Goal: Transaction & Acquisition: Purchase product/service

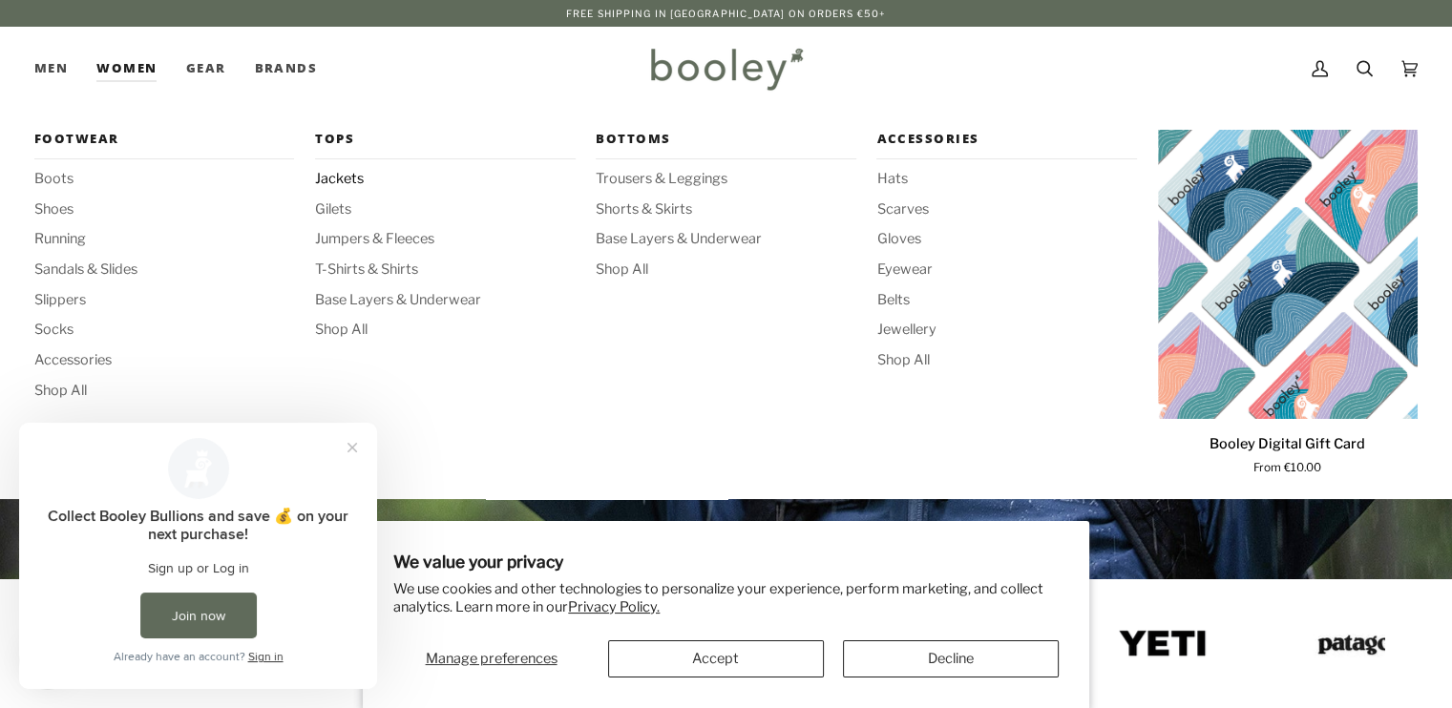
click at [341, 178] on span "Jackets" at bounding box center [445, 179] width 260 height 21
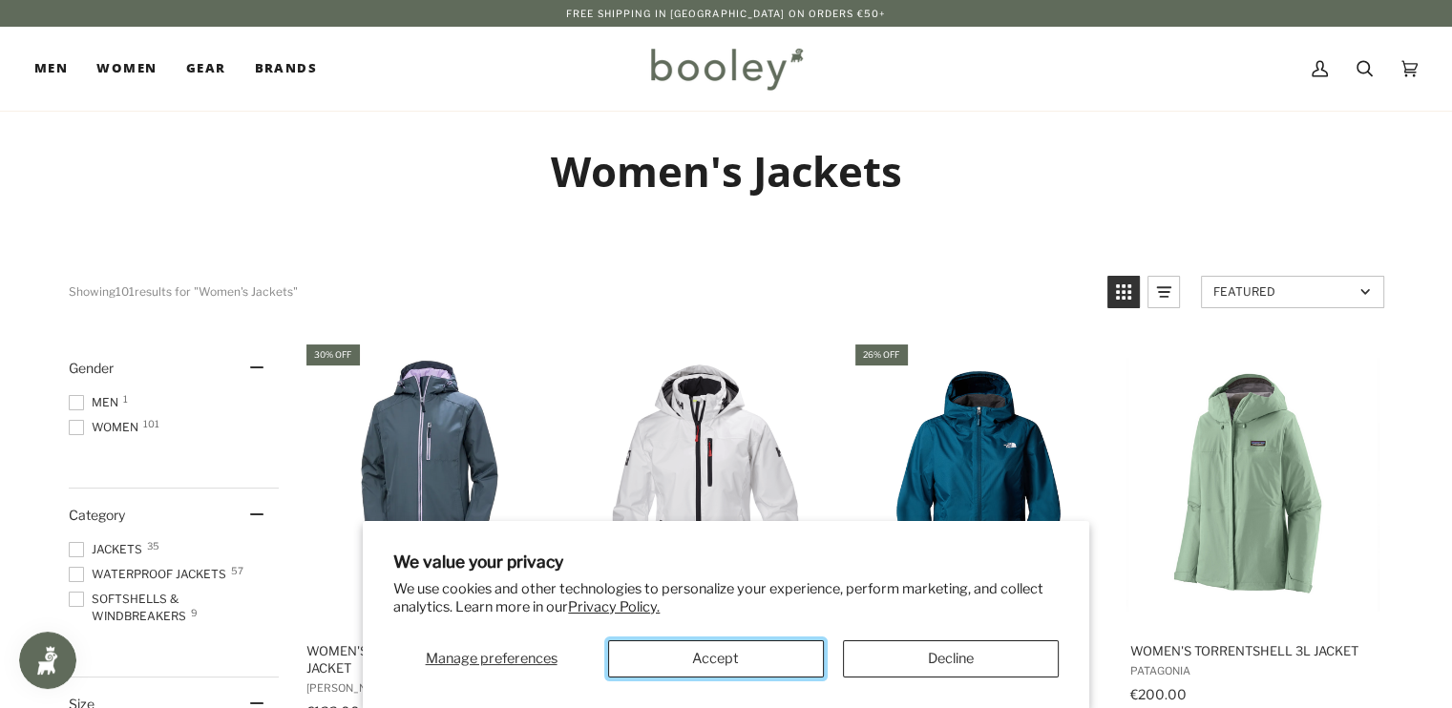
click at [721, 658] on button "Accept" at bounding box center [716, 658] width 216 height 37
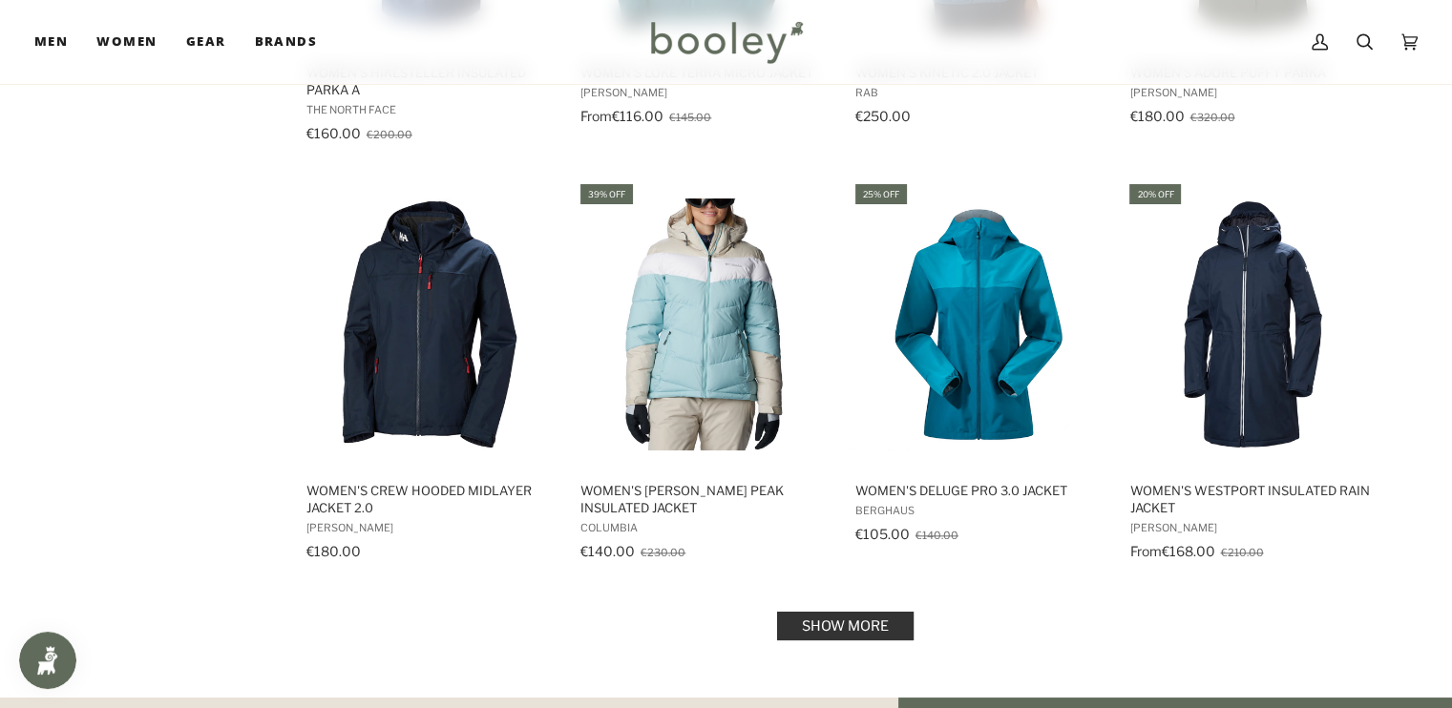
scroll to position [1844, 0]
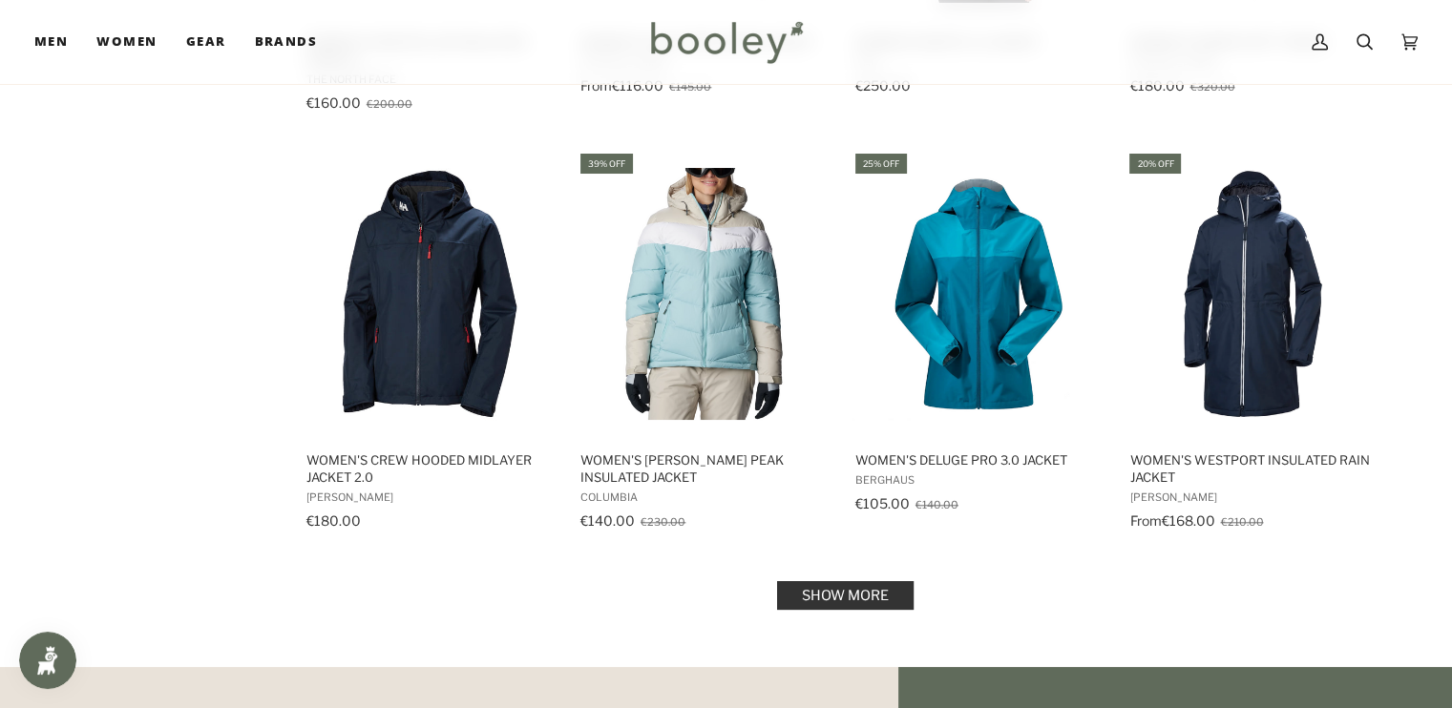
click at [840, 589] on link "Show more" at bounding box center [845, 595] width 136 height 29
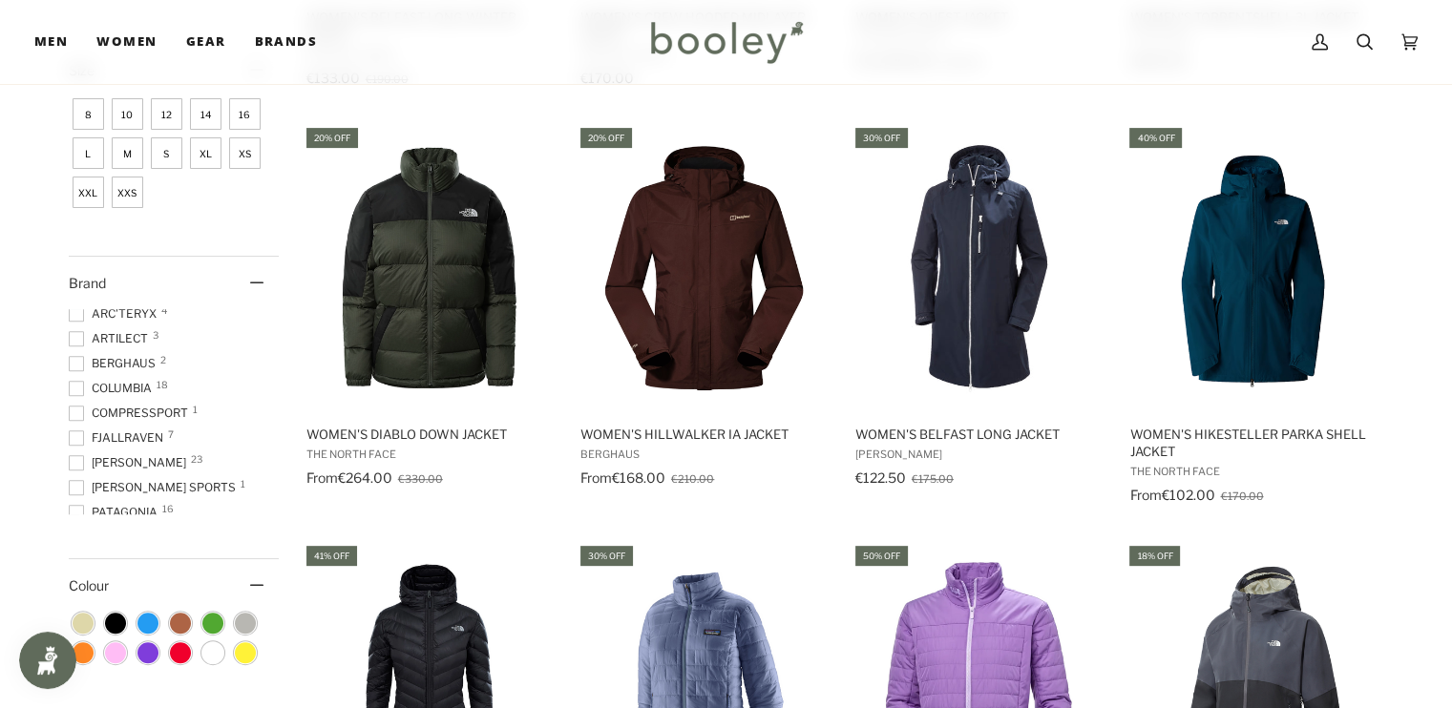
scroll to position [6, 0]
click at [76, 334] on span at bounding box center [76, 336] width 15 height 15
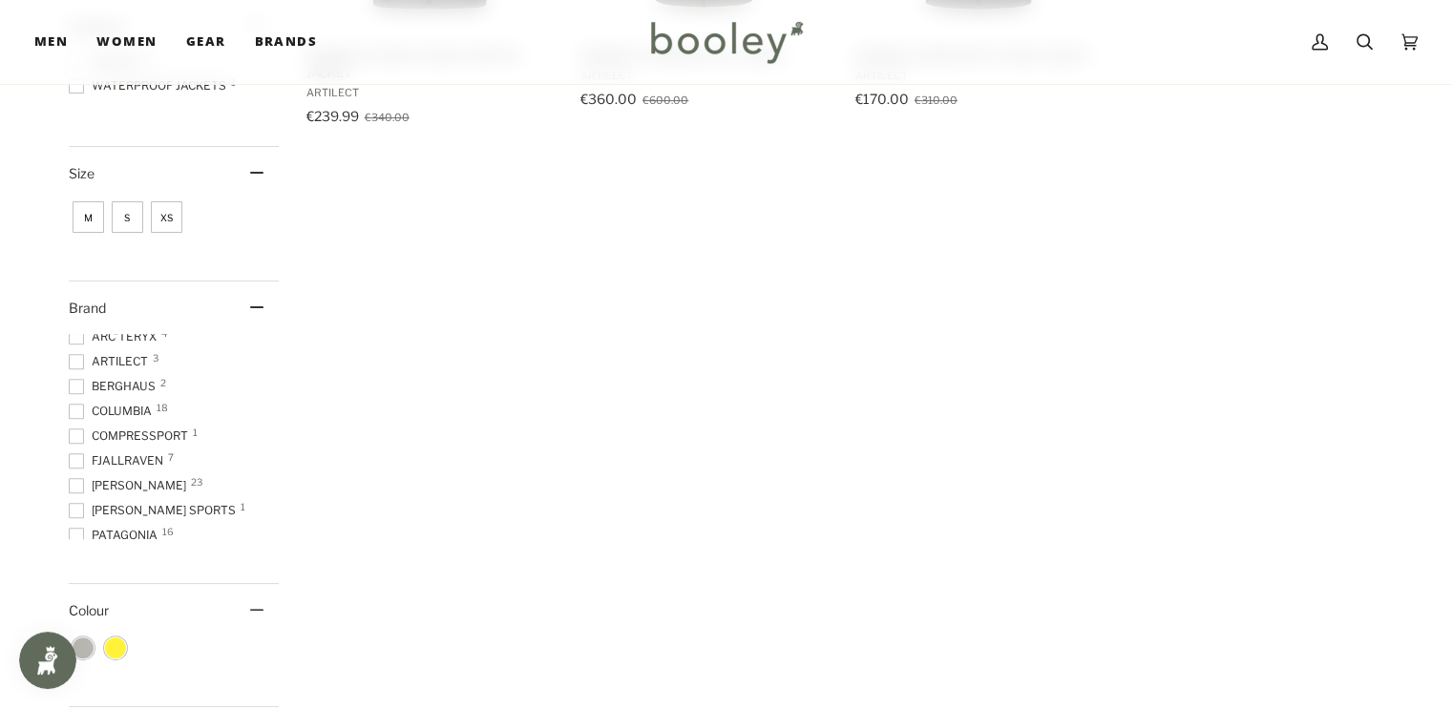
scroll to position [599, 0]
click at [75, 525] on span at bounding box center [76, 531] width 15 height 15
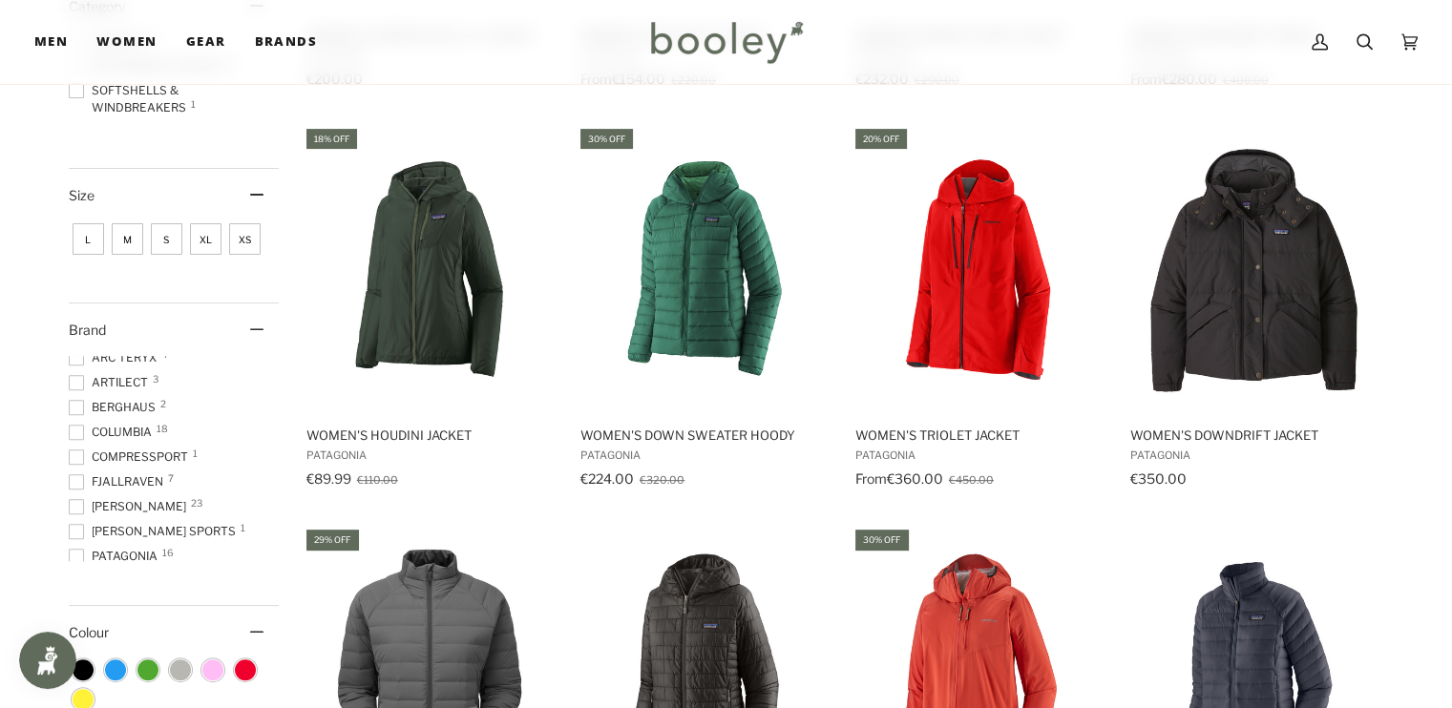
scroll to position [116, 0]
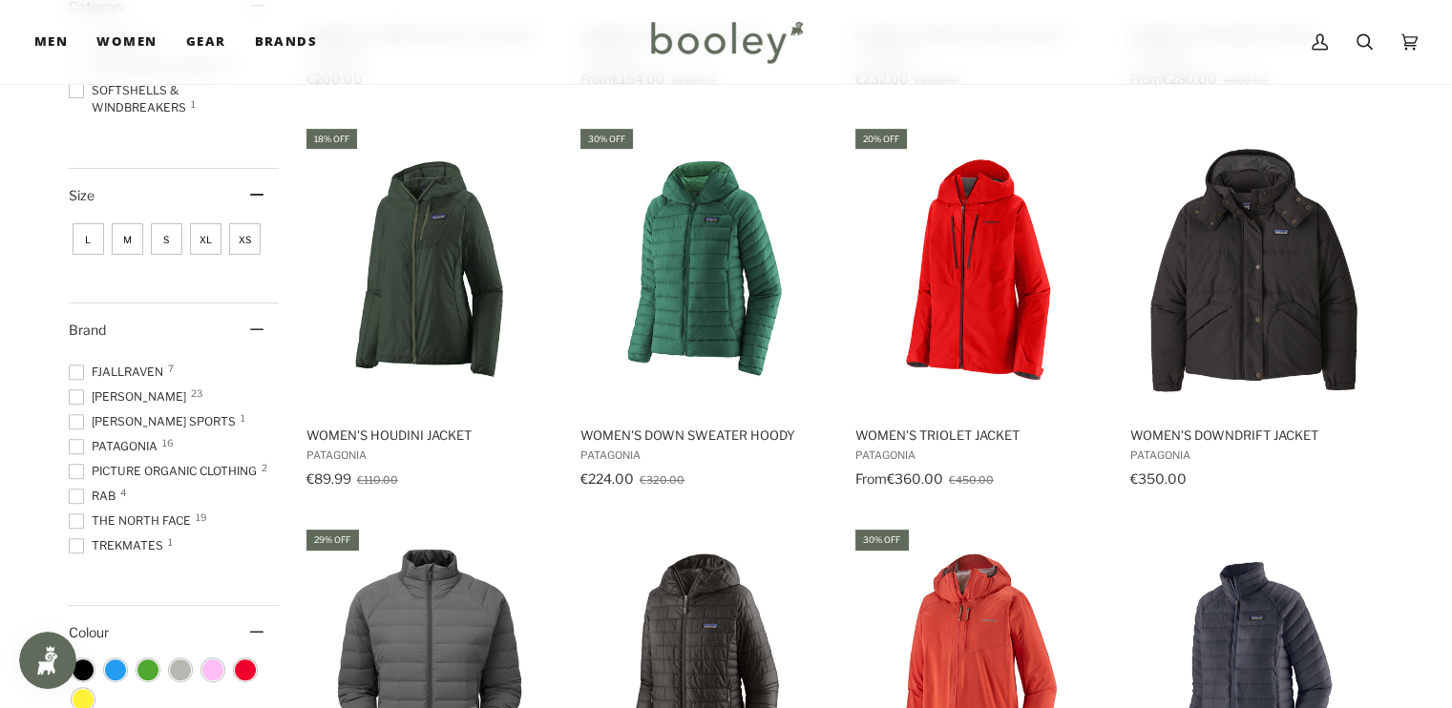
click at [76, 489] on span at bounding box center [76, 496] width 15 height 15
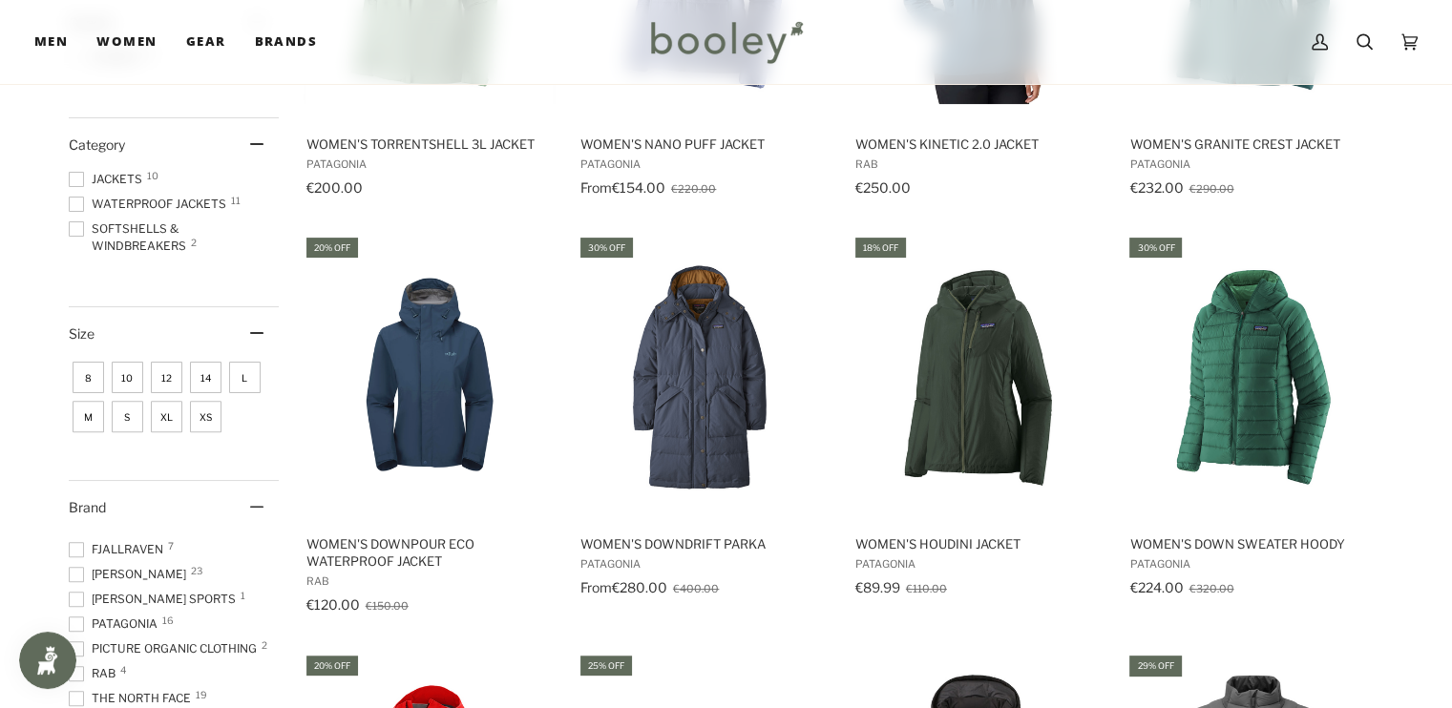
scroll to position [547, 0]
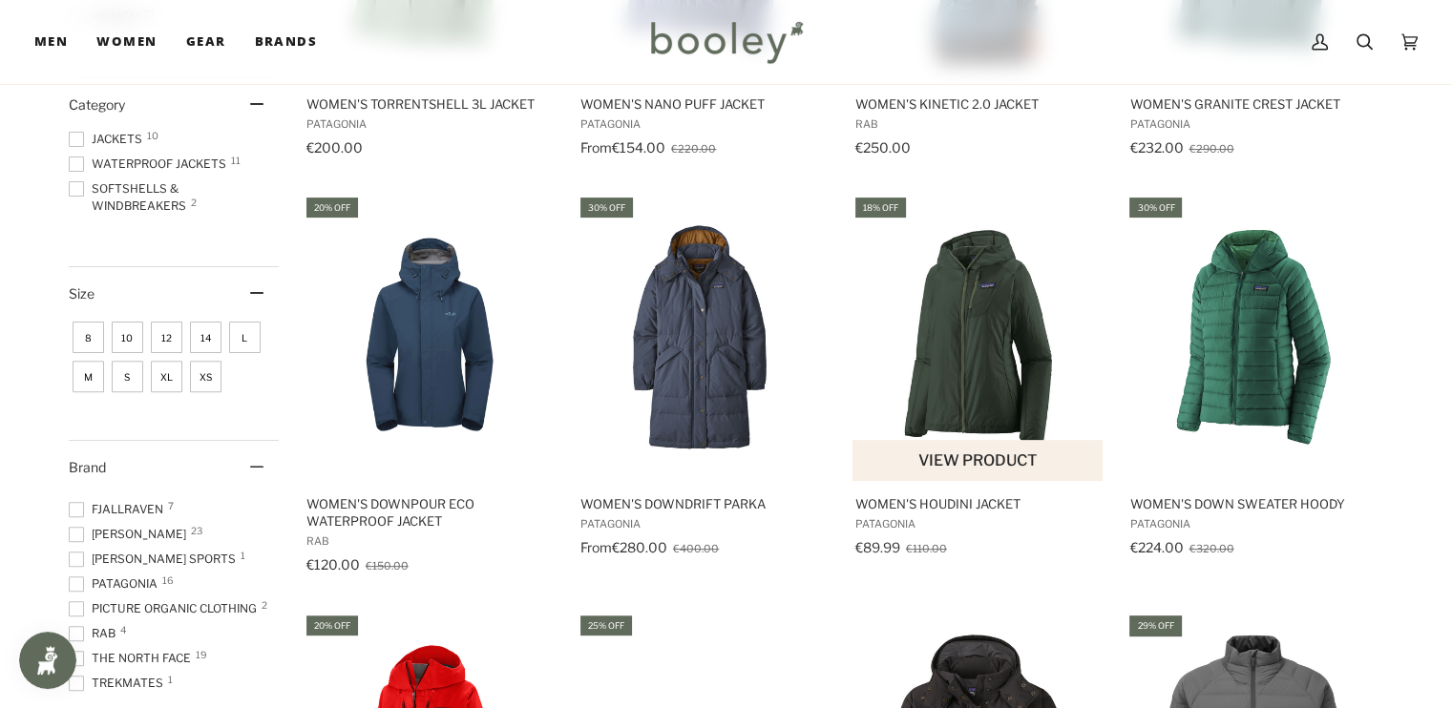
click at [950, 382] on img "Women's Houdini Jacket" at bounding box center [978, 338] width 253 height 253
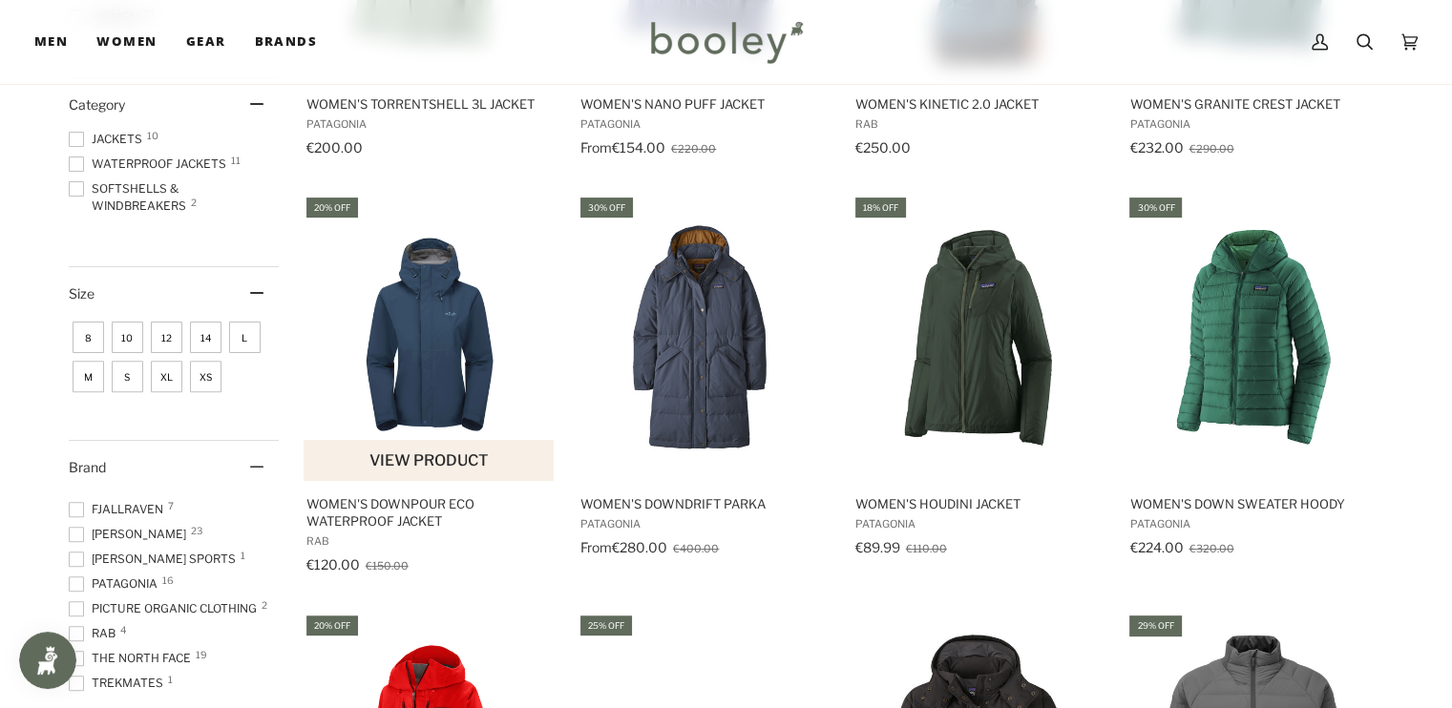
click at [416, 381] on img "Women's Downpour Eco Waterproof Jacket" at bounding box center [429, 338] width 253 height 253
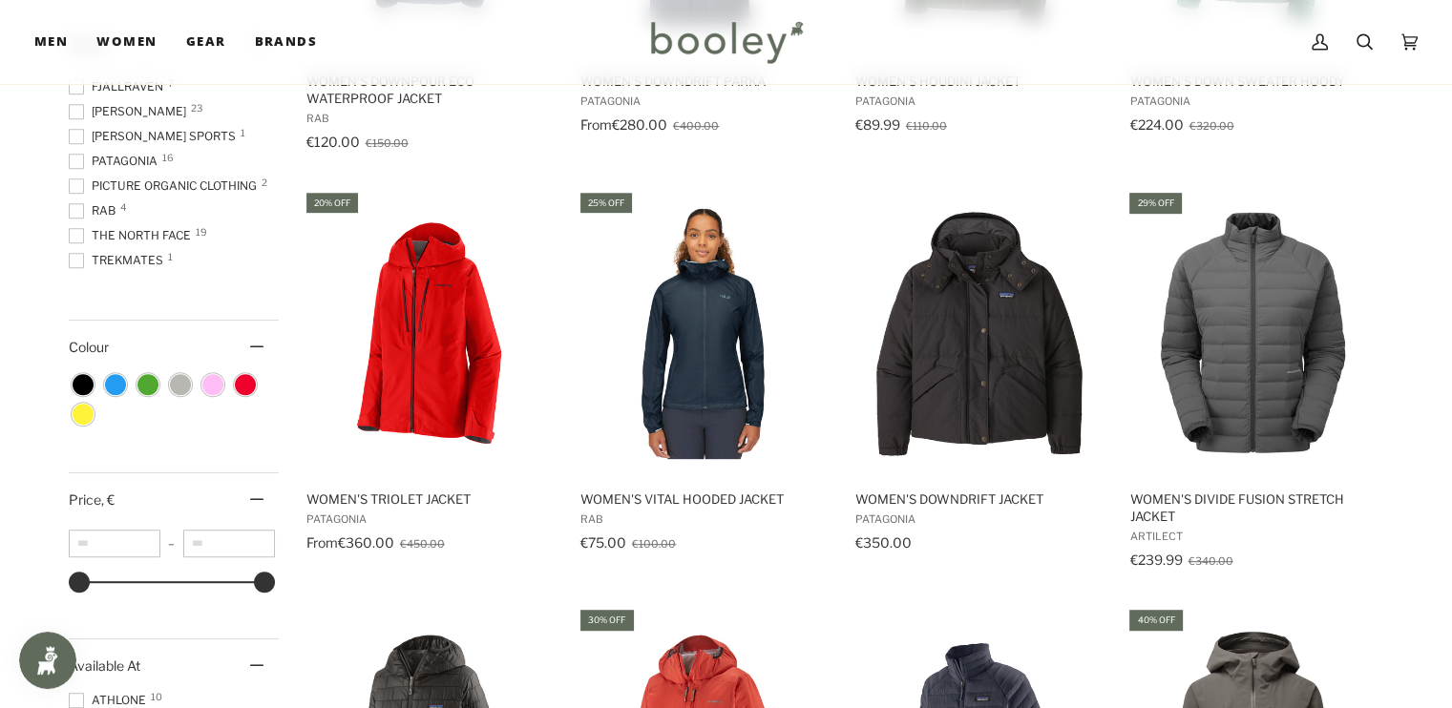
scroll to position [973, 0]
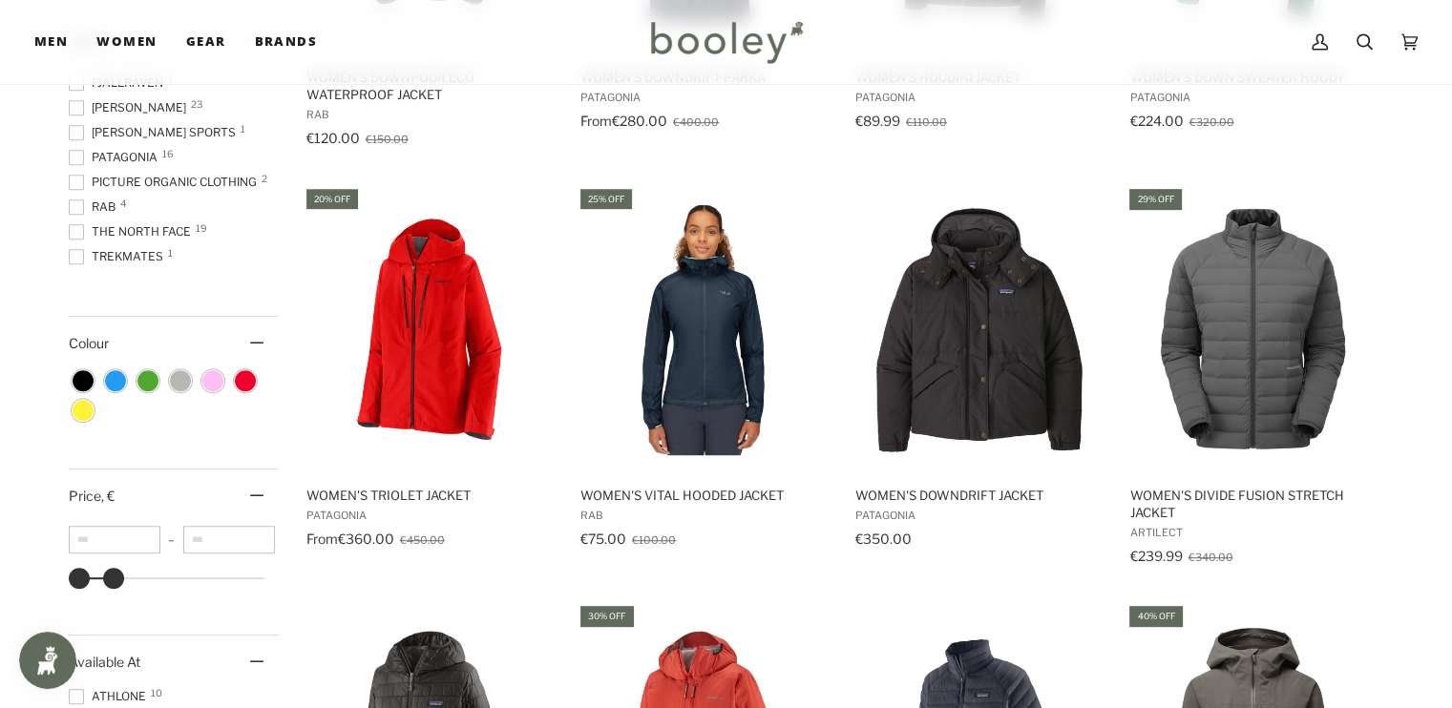
type input "***"
drag, startPoint x: 261, startPoint y: 575, endPoint x: 104, endPoint y: 579, distance: 157.5
click at [104, 579] on div at bounding box center [104, 578] width 21 height 21
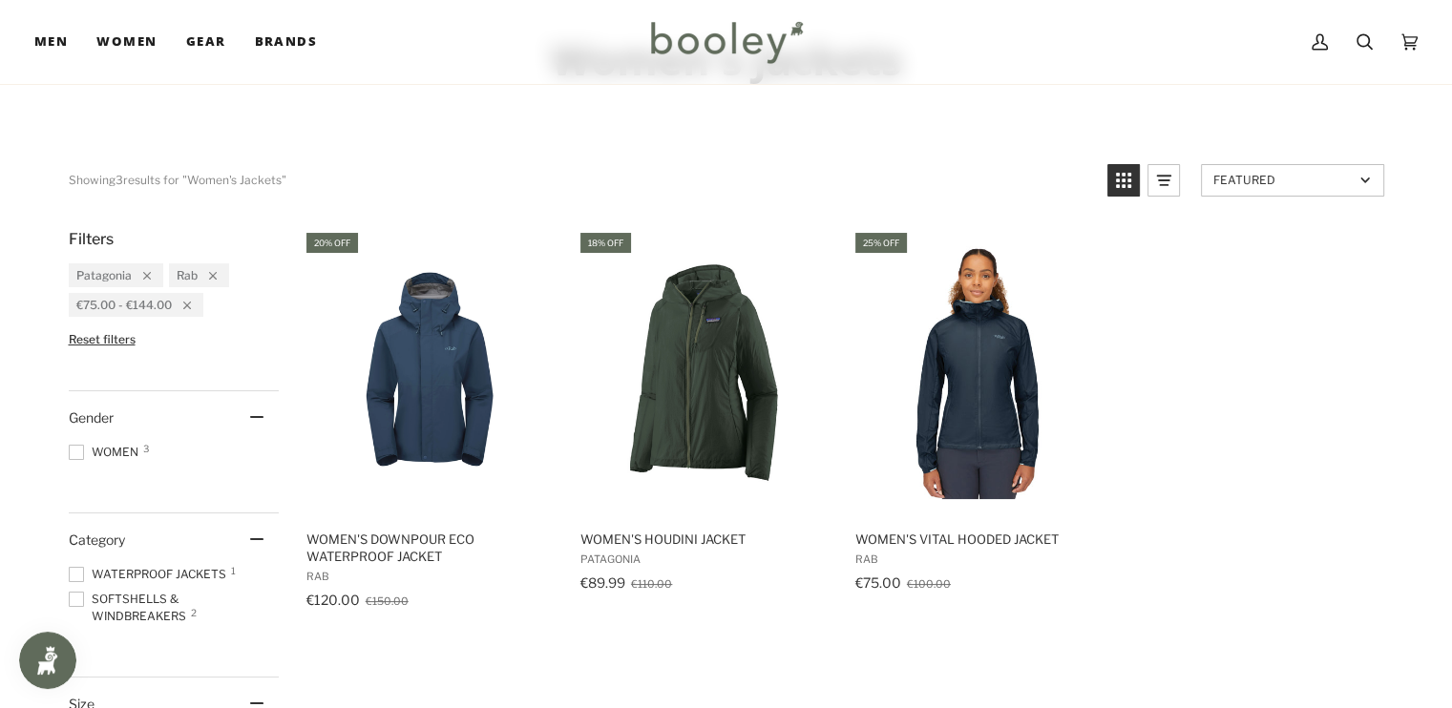
scroll to position [127, 0]
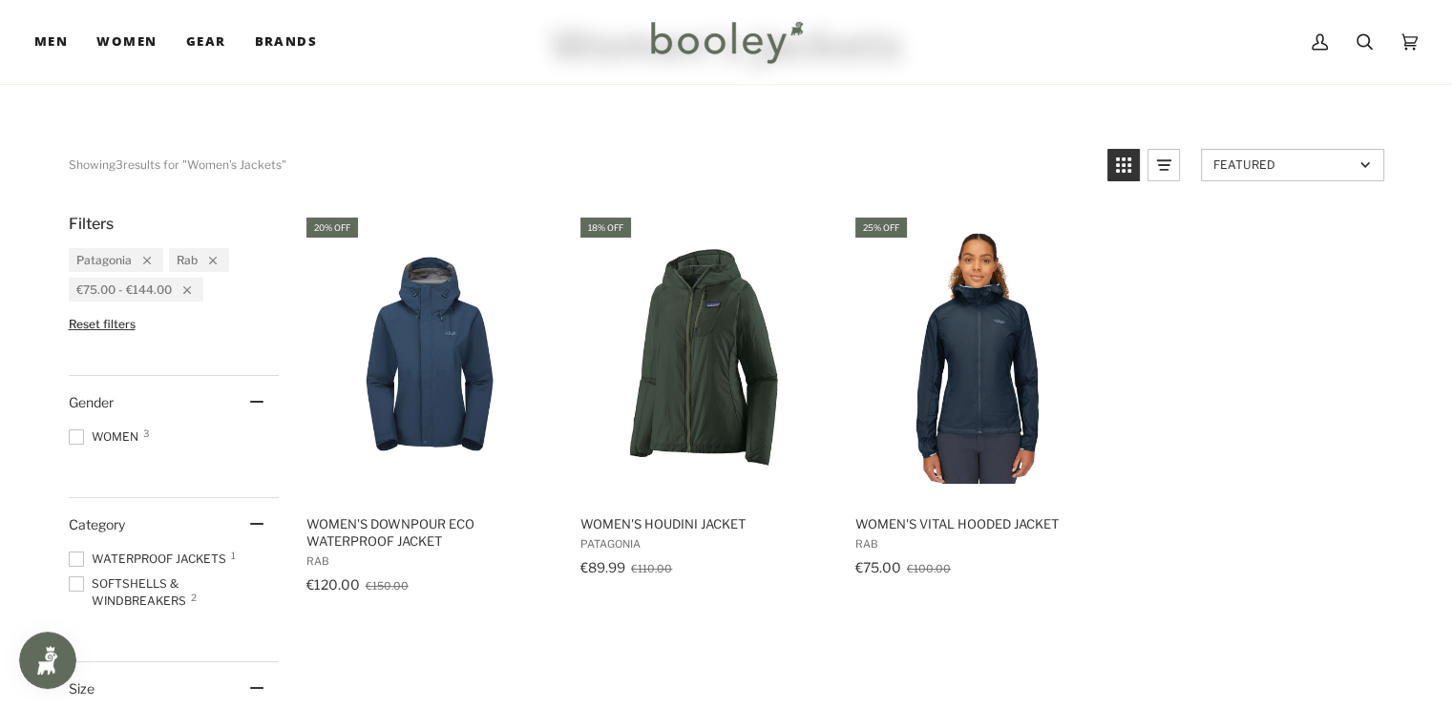
click at [143, 258] on icon "Remove filter: Patagonia" at bounding box center [147, 261] width 8 height 8
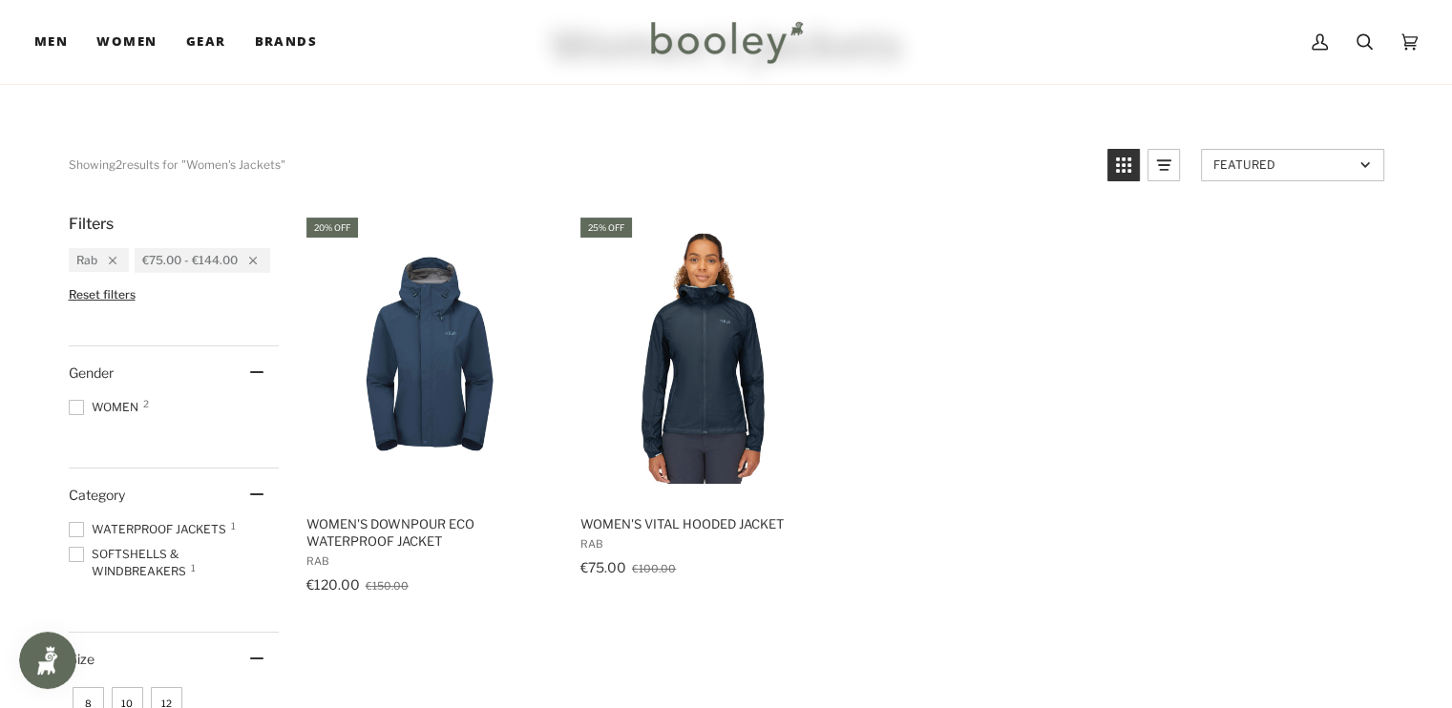
click at [144, 260] on span "€75.00 - €144.00" at bounding box center [189, 260] width 95 height 14
click at [113, 262] on icon "Remove filter: Rab" at bounding box center [113, 261] width 8 height 8
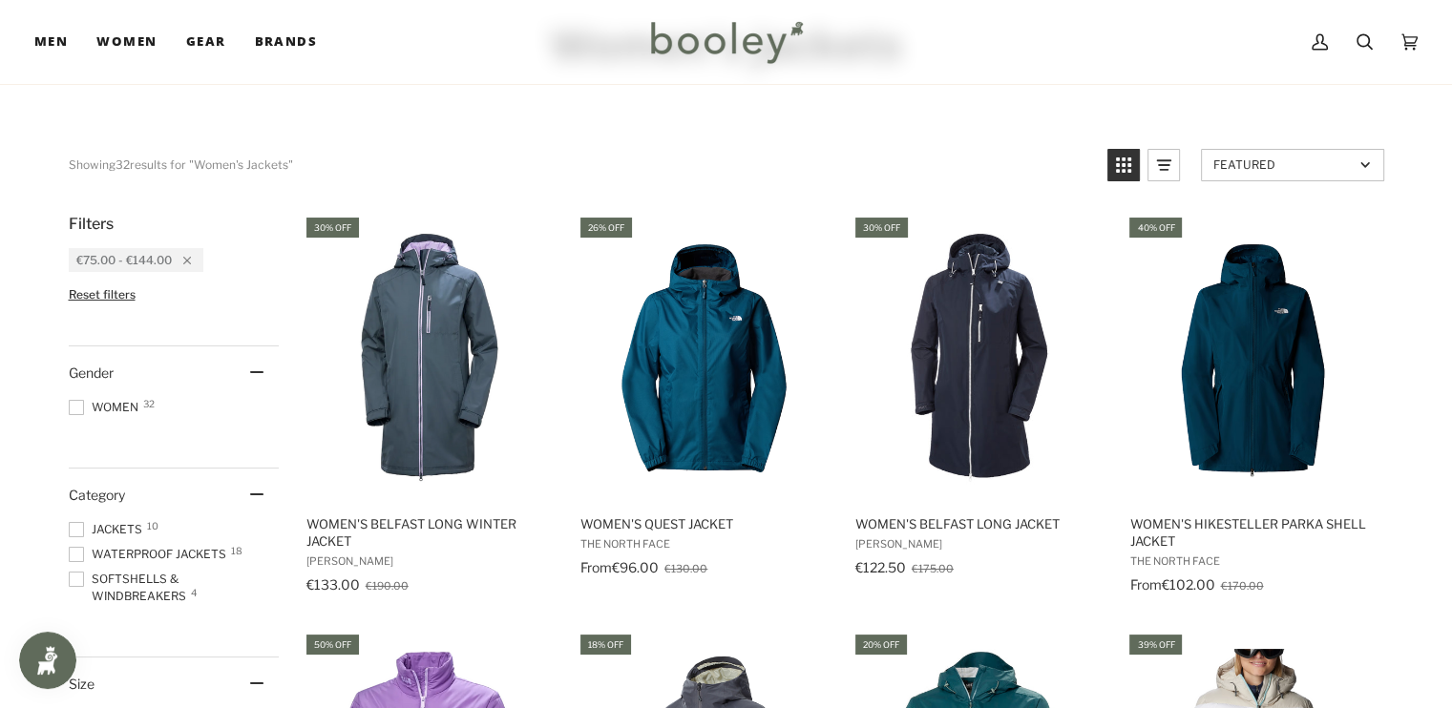
click at [189, 257] on icon "Remove filter: 39.9900\\,650.0000" at bounding box center [187, 261] width 8 height 8
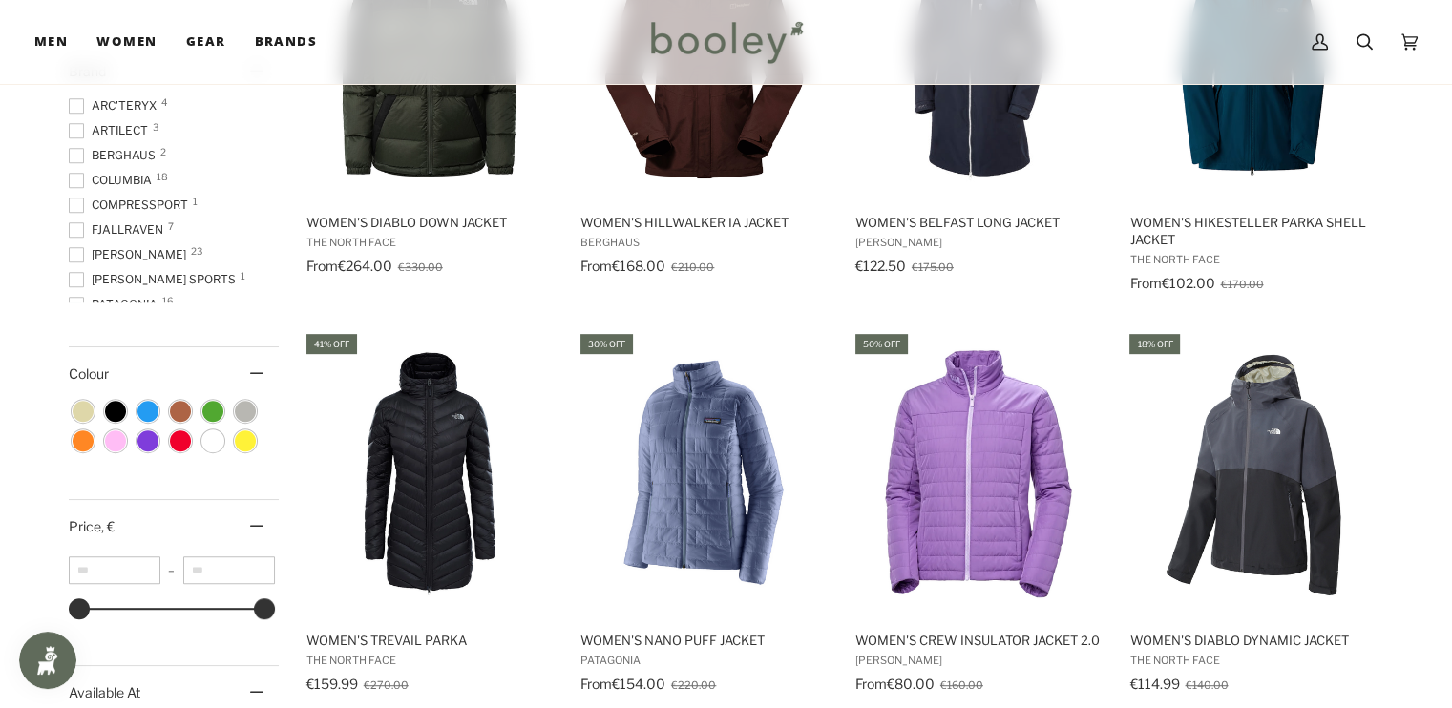
scroll to position [907, 0]
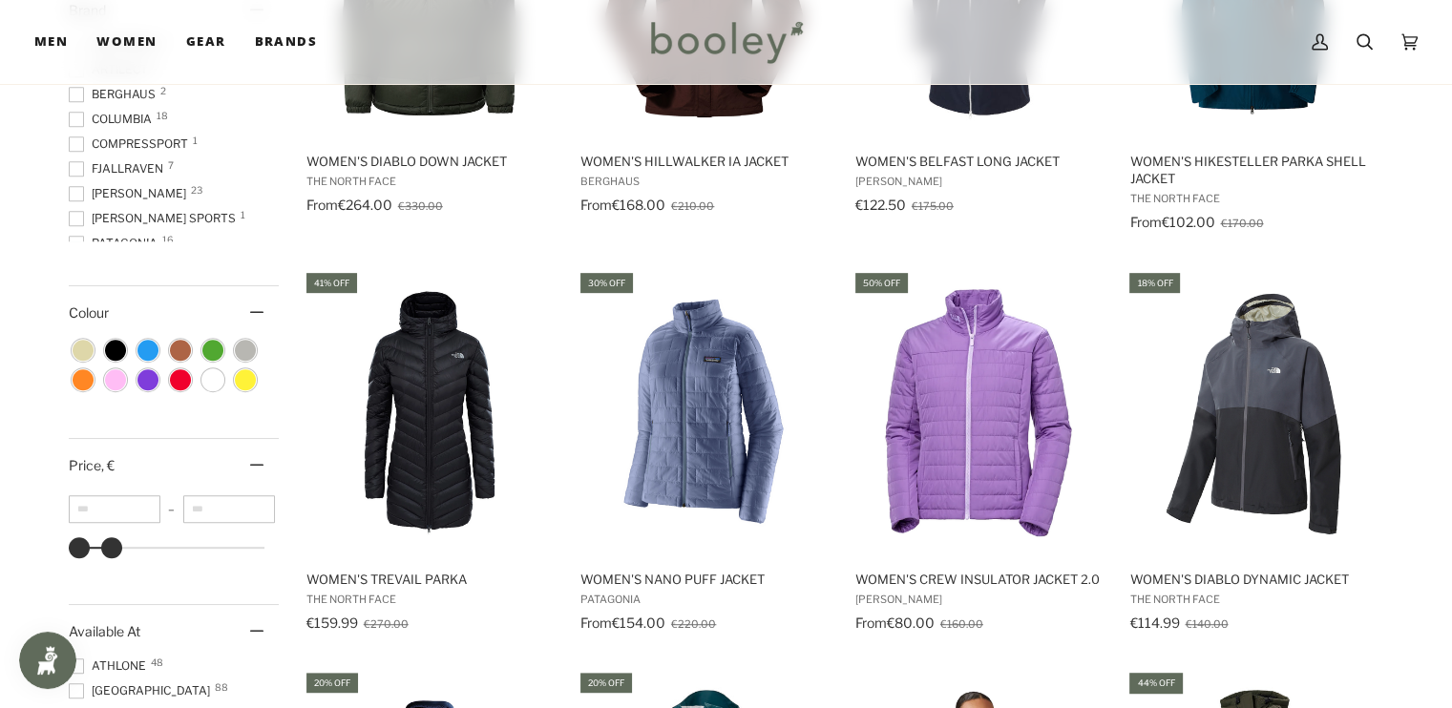
type input "***"
drag, startPoint x: 269, startPoint y: 543, endPoint x: 109, endPoint y: 532, distance: 160.7
click at [109, 532] on div "€39 €166 €39 €192 €345 €497 €650" at bounding box center [174, 545] width 210 height 45
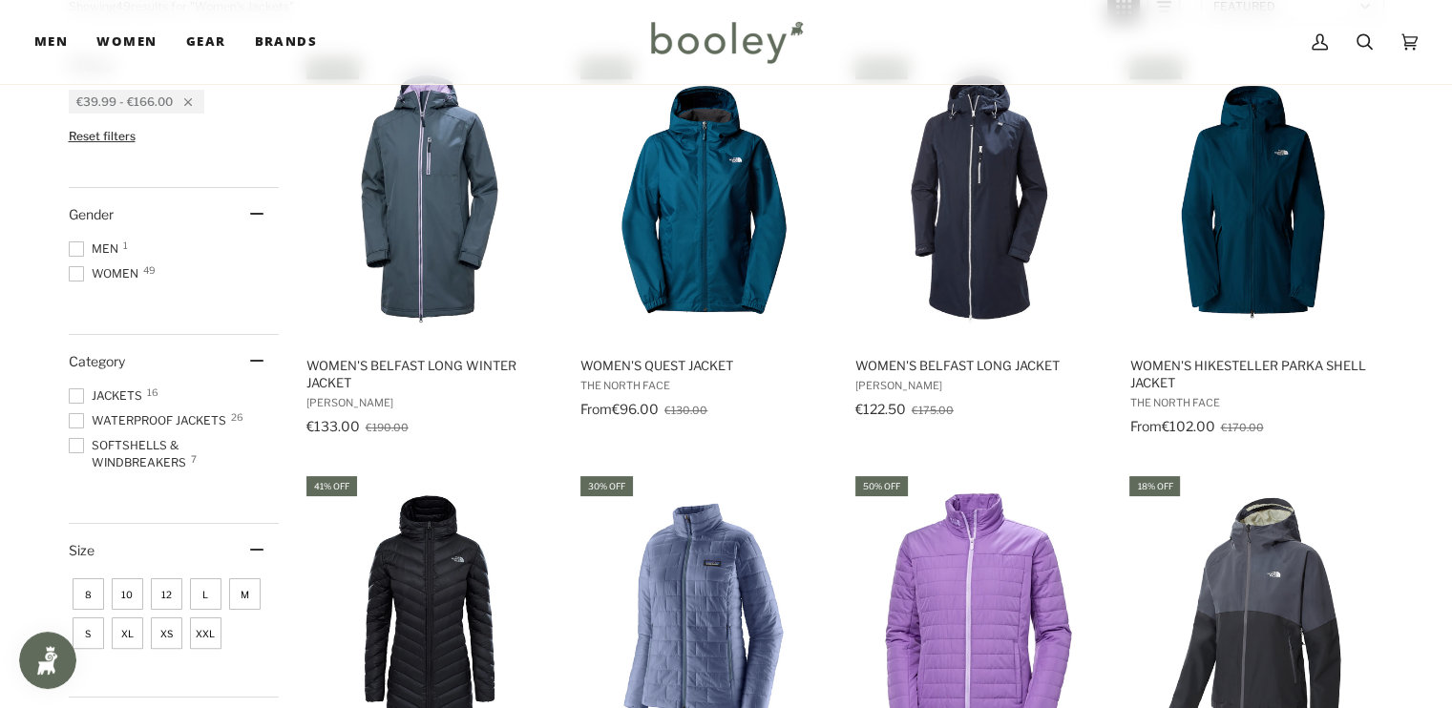
scroll to position [36, 0]
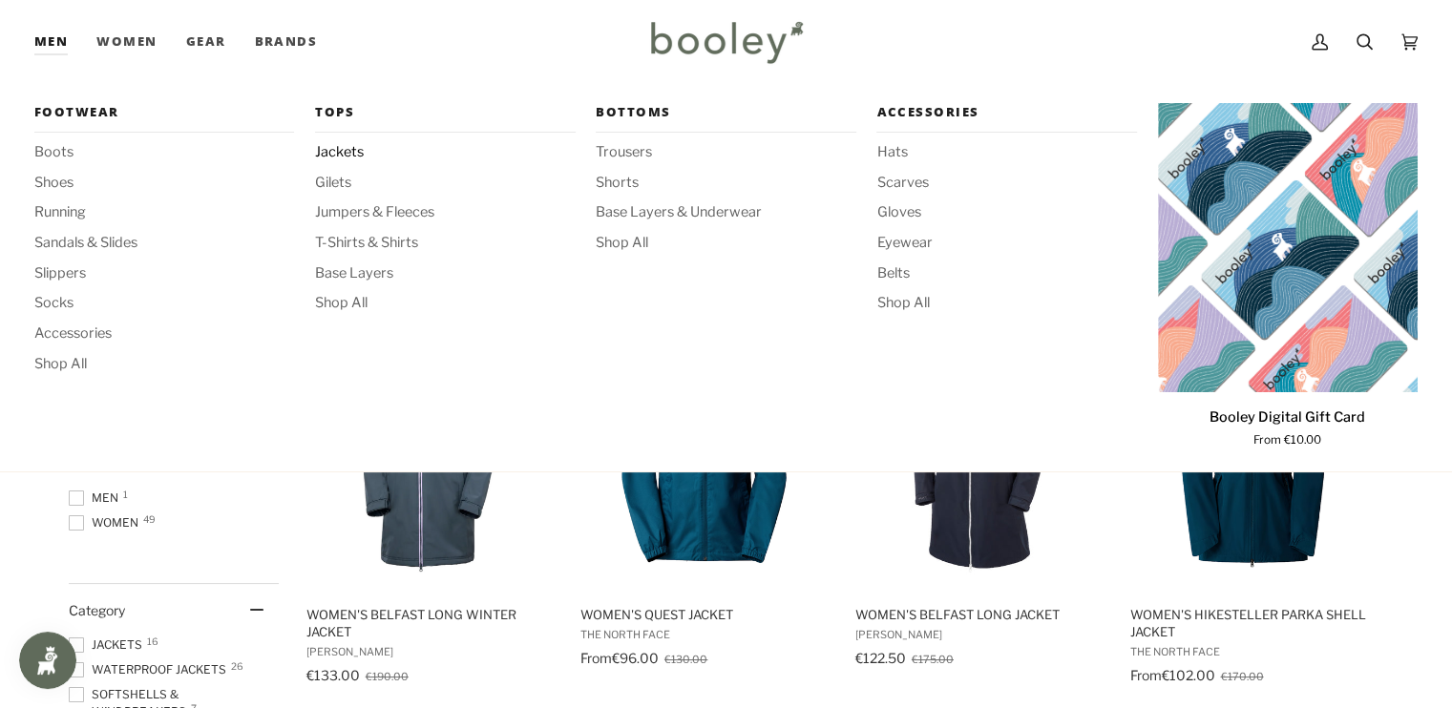
click at [351, 144] on span "Jackets" at bounding box center [445, 152] width 260 height 21
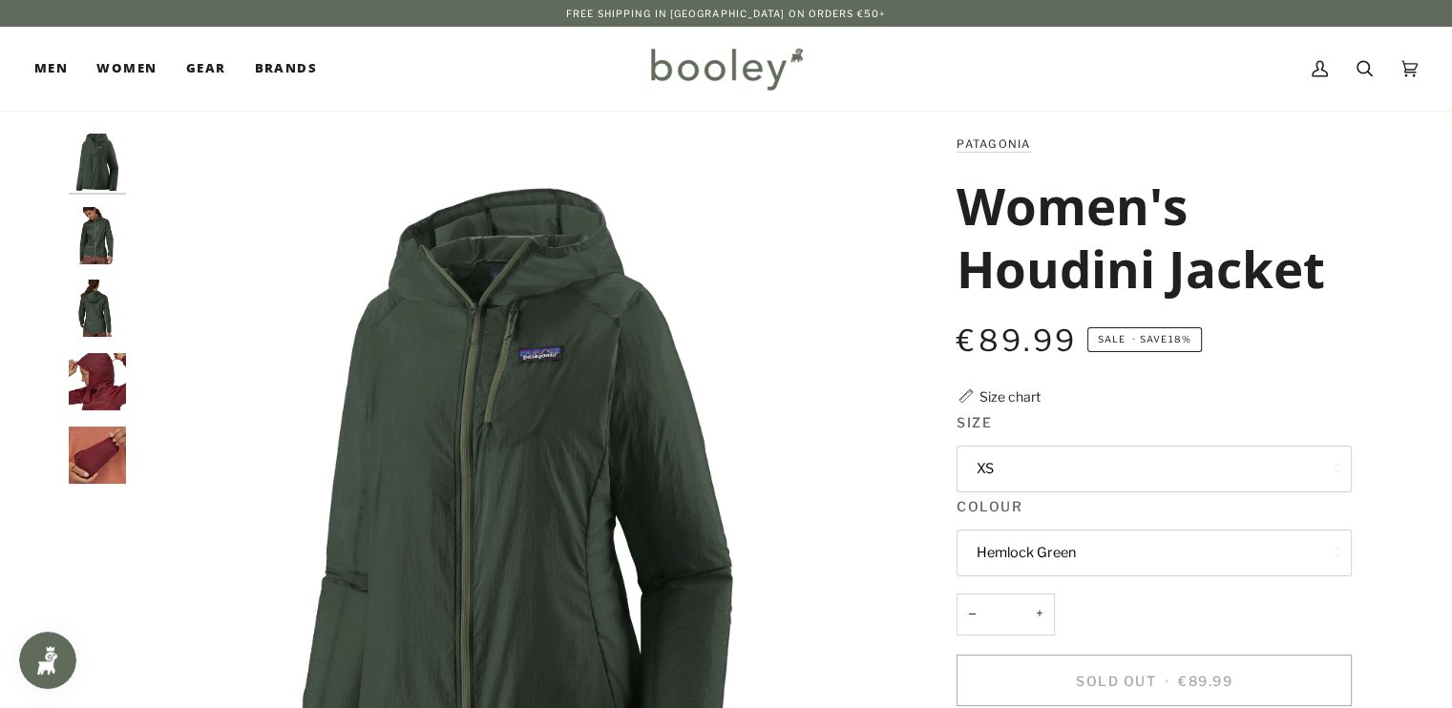
click at [112, 219] on img "Patagonia Women's Houdini Jacket Hemlock Green - Booley Galway" at bounding box center [97, 235] width 57 height 57
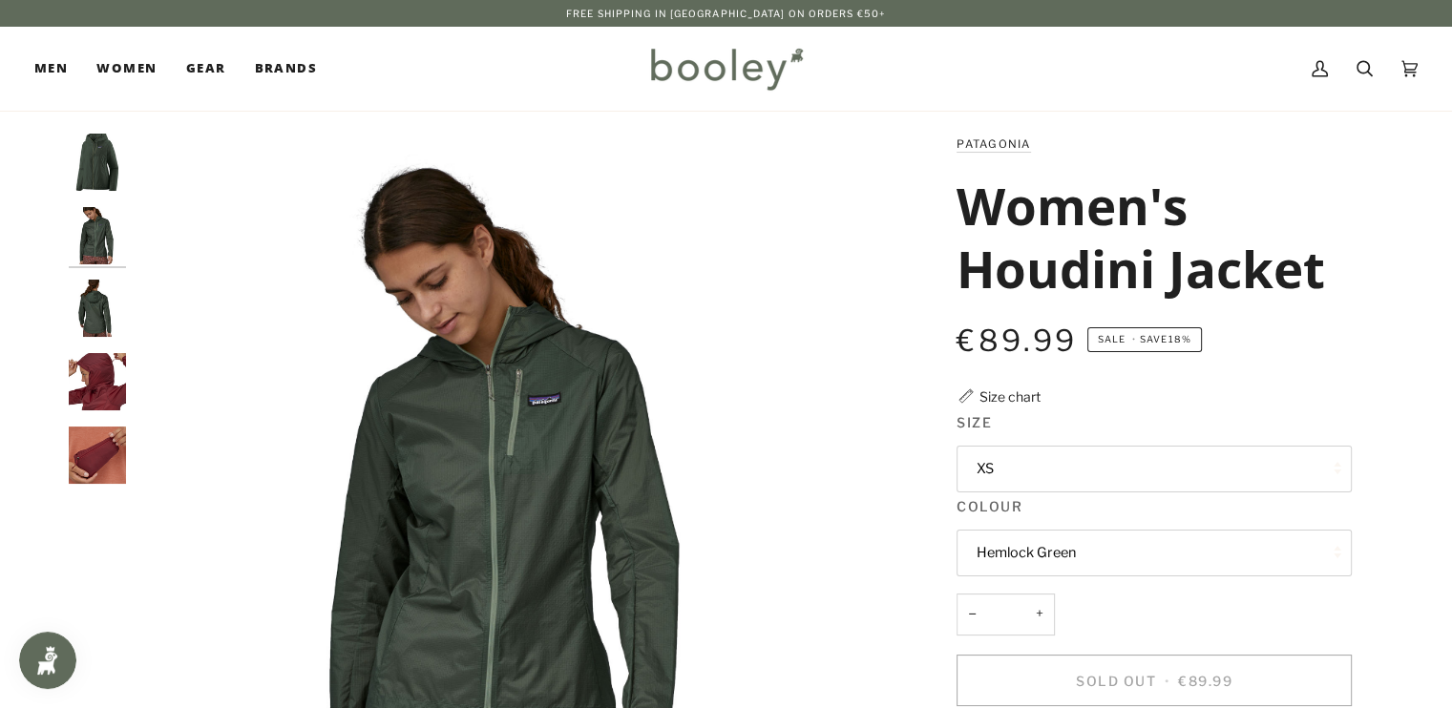
click at [92, 370] on img "Patagonia Women's Houdini Jacket - Booley Galway" at bounding box center [97, 381] width 57 height 57
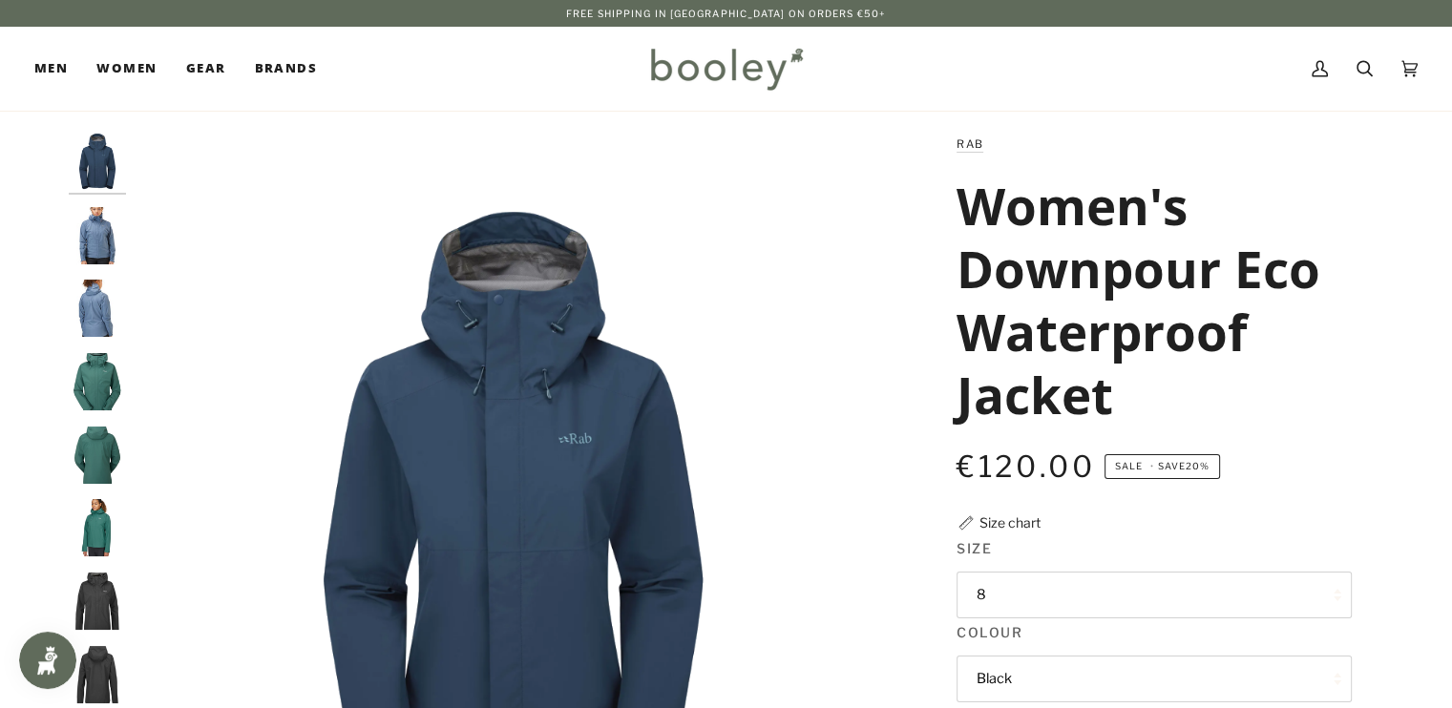
click at [97, 395] on img "Rab Women's Downpour Eco Waterproof Jacket Eucalyptus - Booley Galway" at bounding box center [97, 381] width 57 height 57
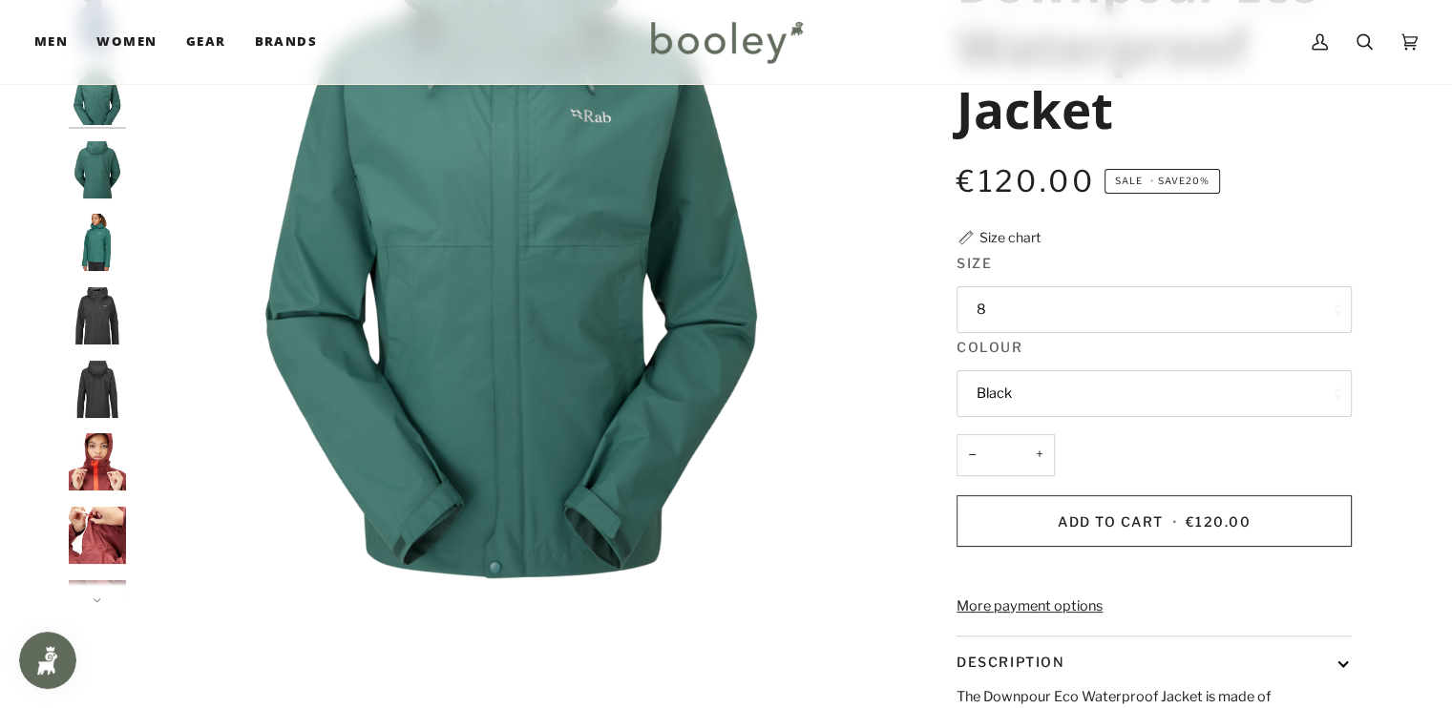
scroll to position [282, 0]
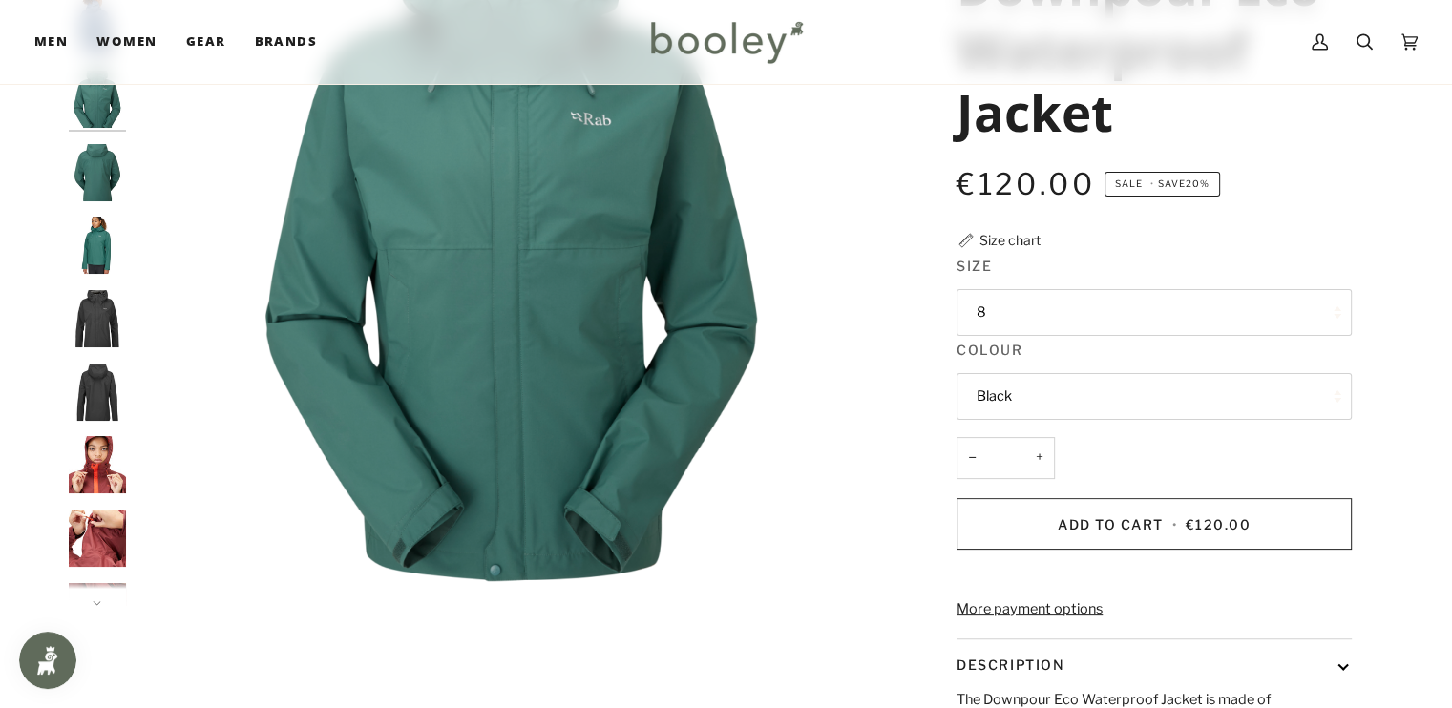
click at [1194, 308] on button "8" at bounding box center [1153, 312] width 395 height 47
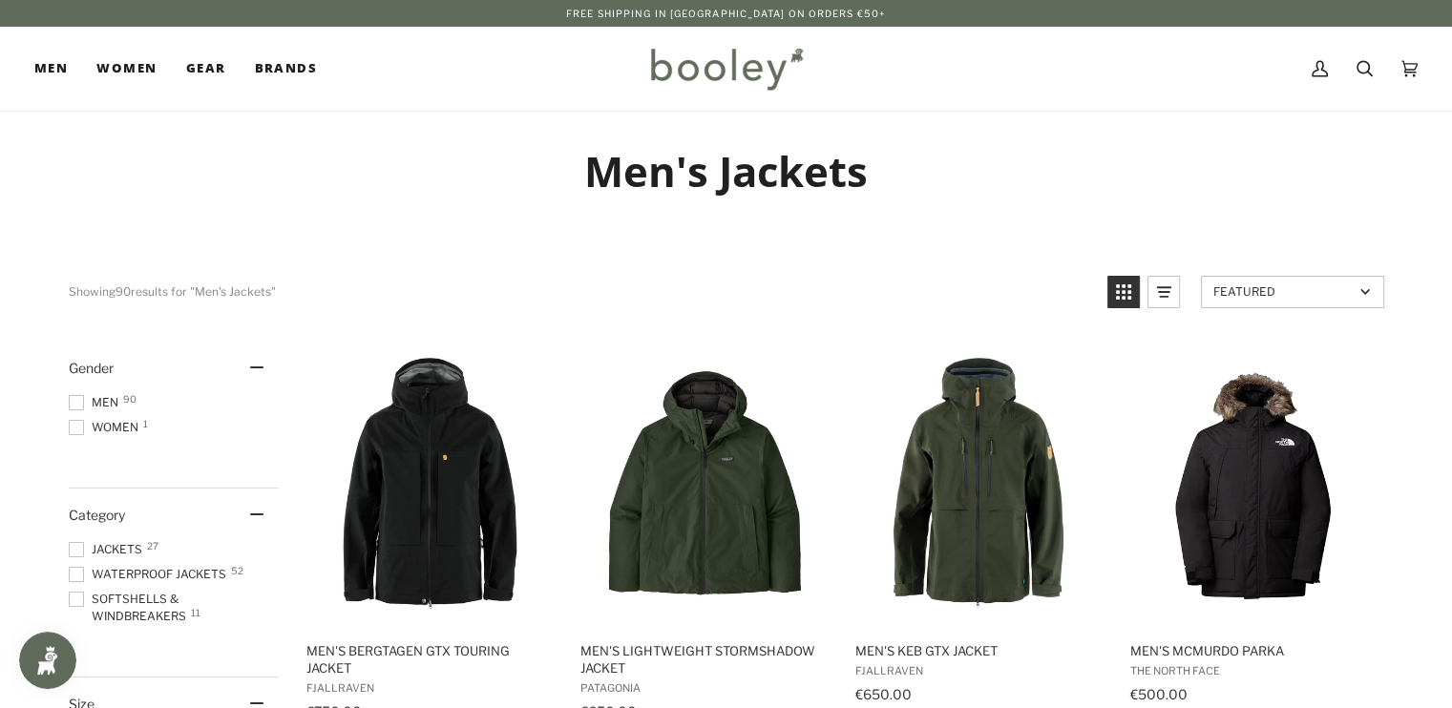
click at [76, 404] on span at bounding box center [76, 402] width 15 height 15
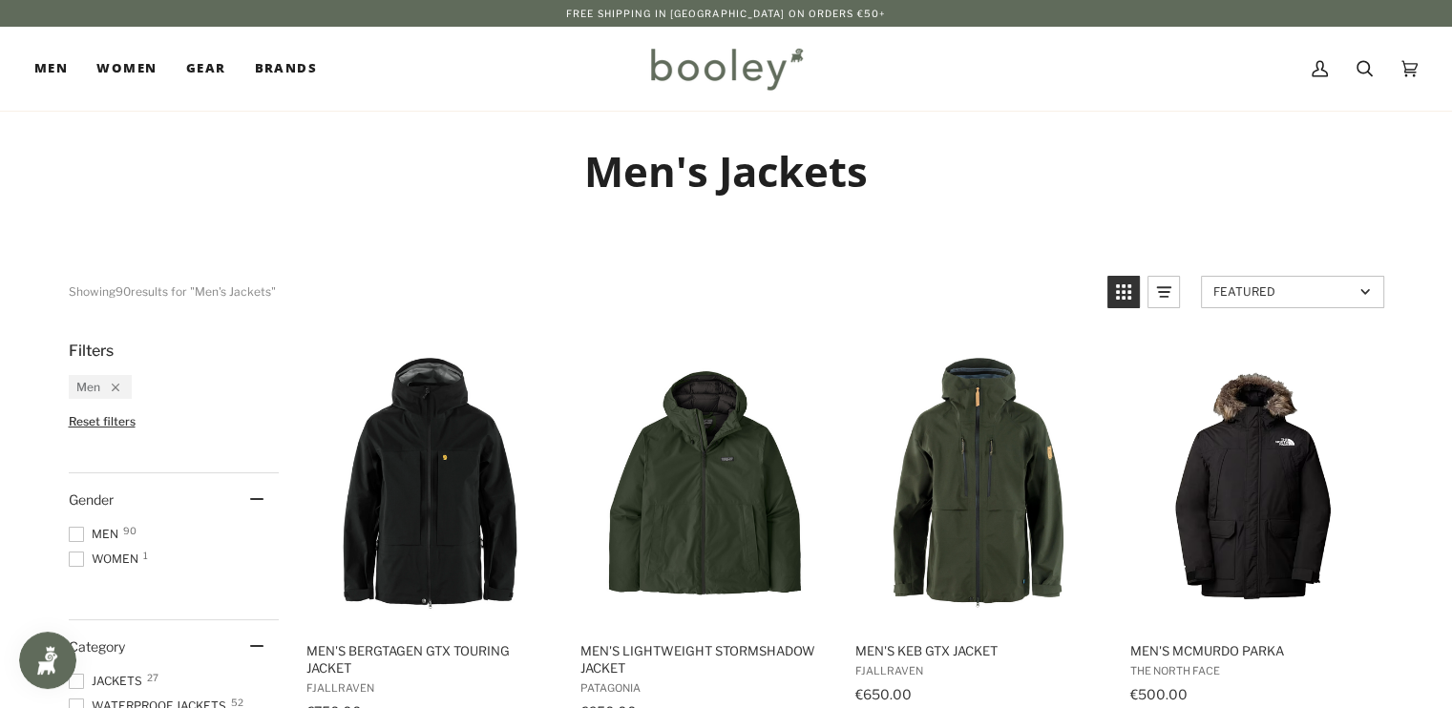
click at [72, 567] on ul "Men 90 Women 1" at bounding box center [174, 551] width 210 height 50
click at [73, 562] on span at bounding box center [76, 559] width 15 height 15
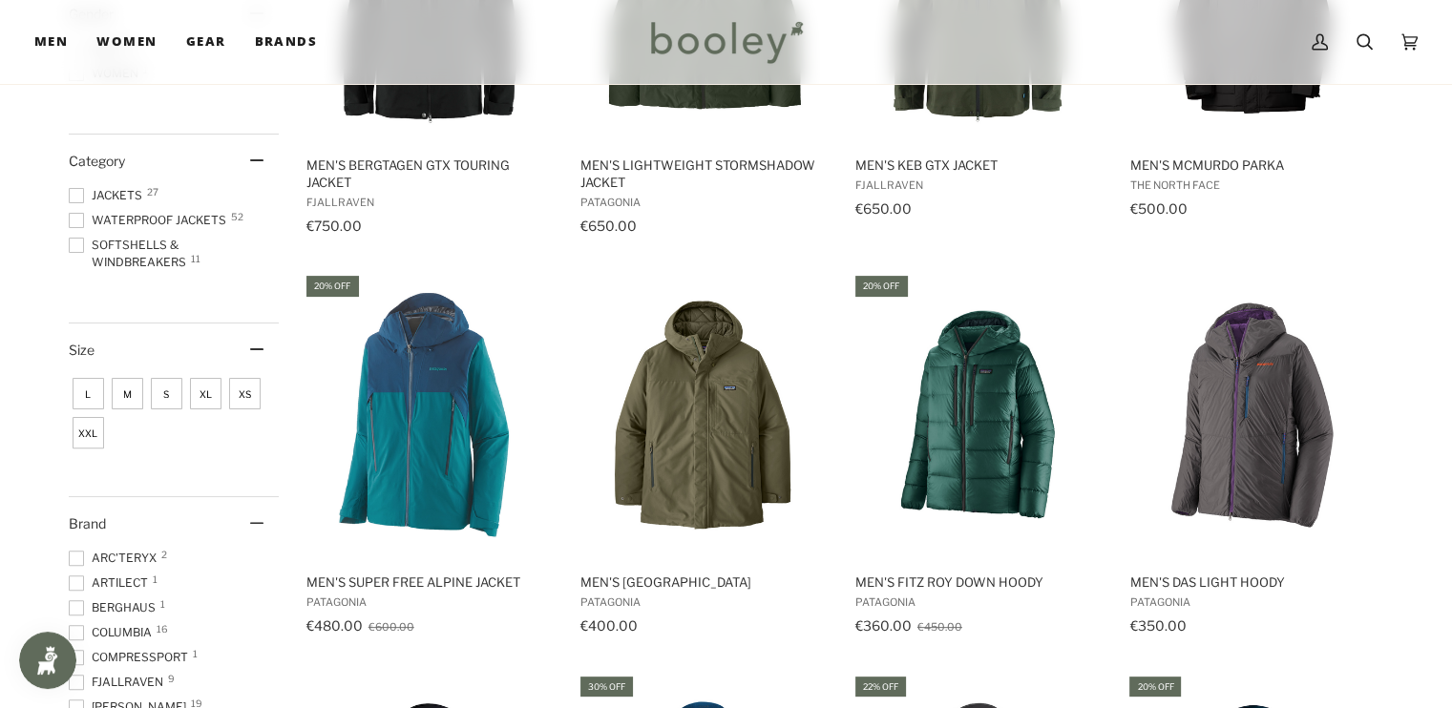
scroll to position [507, 0]
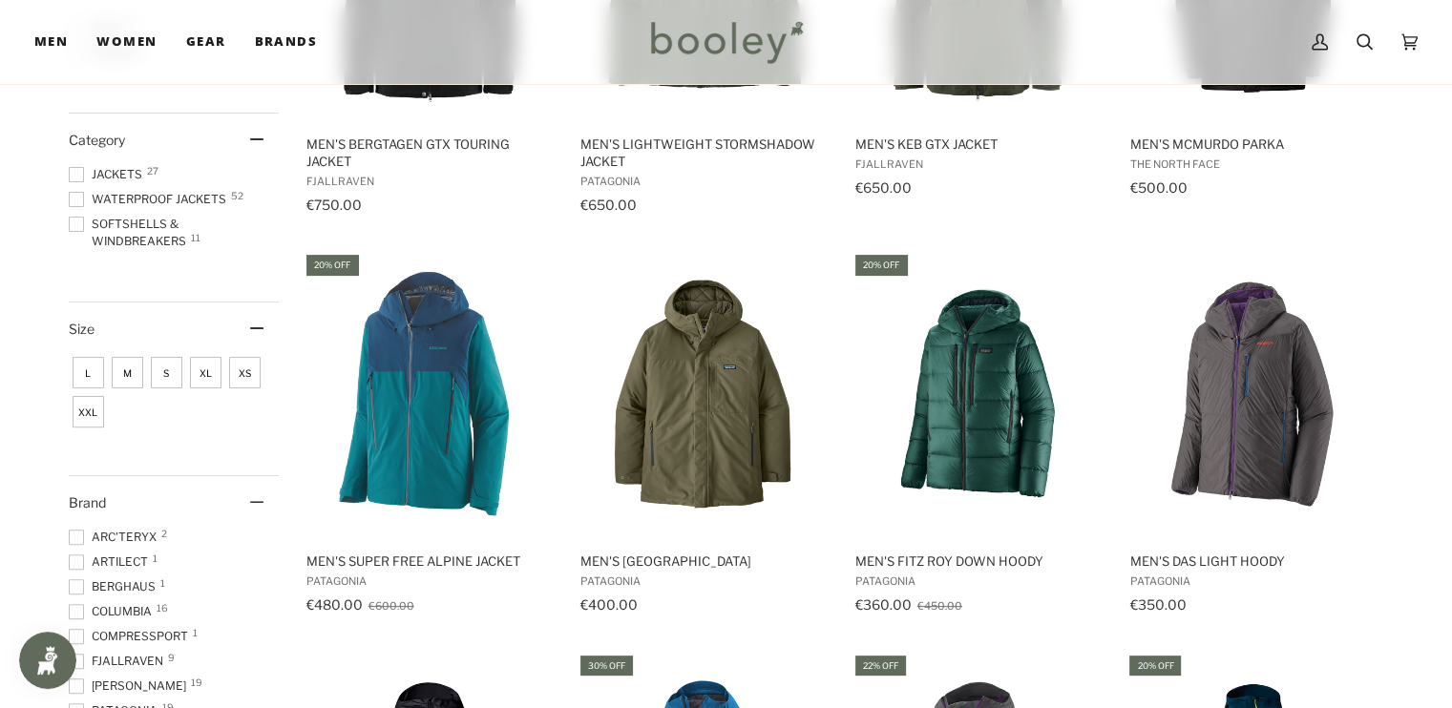
click at [88, 407] on span "XXL" at bounding box center [88, 411] width 31 height 31
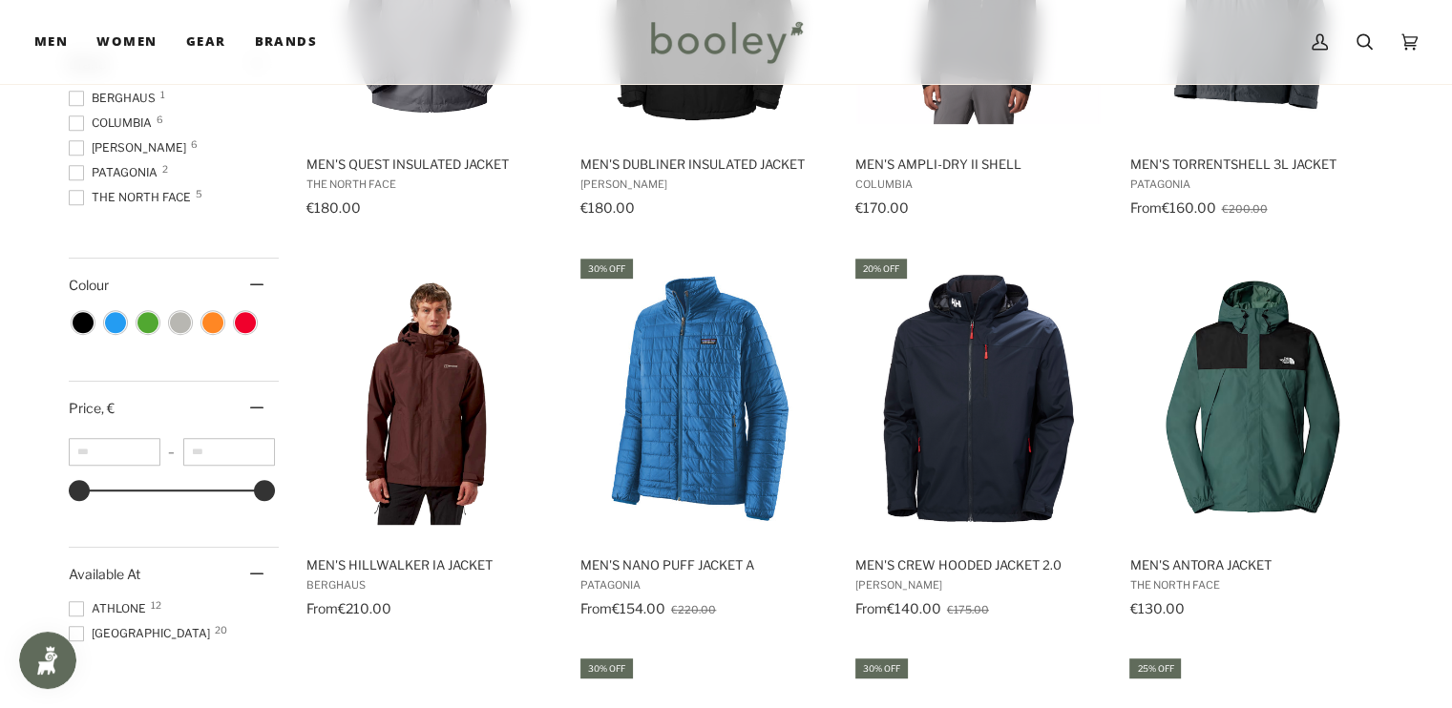
scroll to position [937, 0]
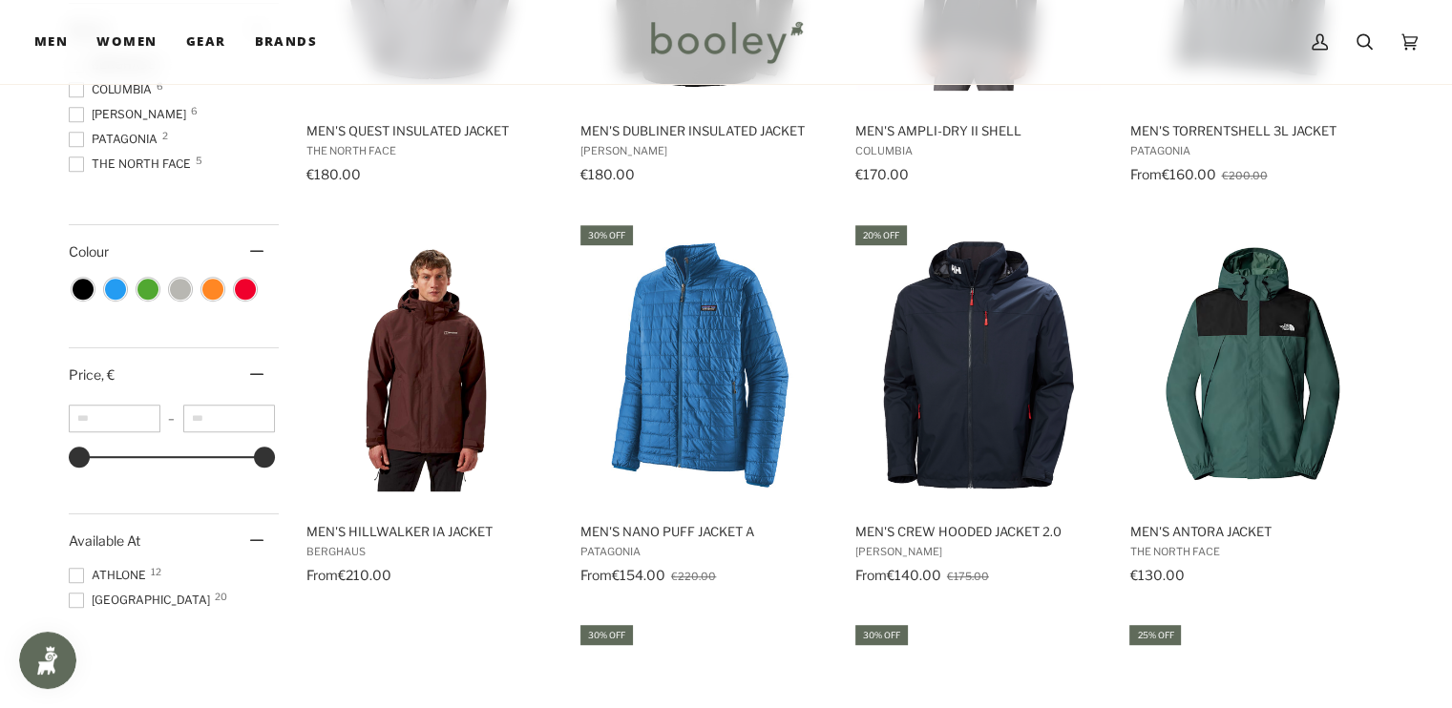
click at [267, 455] on div at bounding box center [264, 457] width 21 height 21
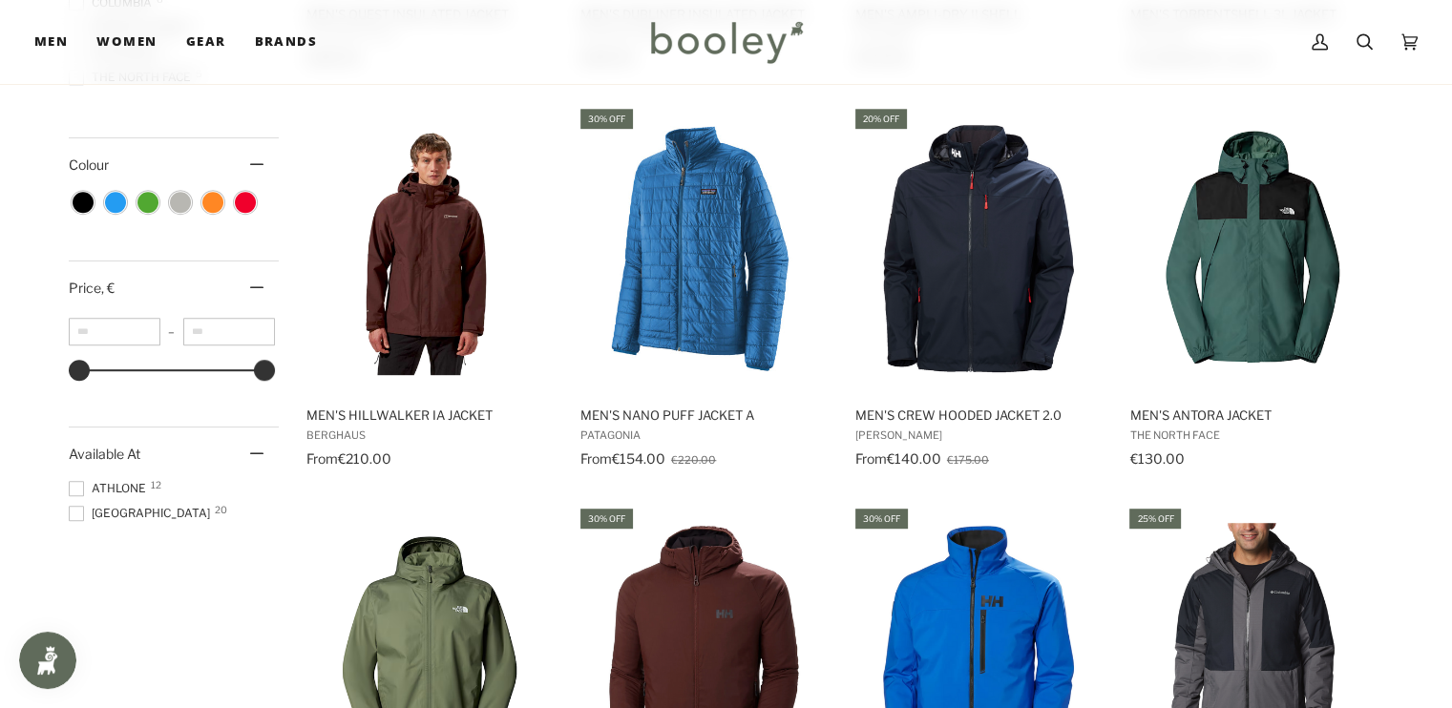
scroll to position [1080, 0]
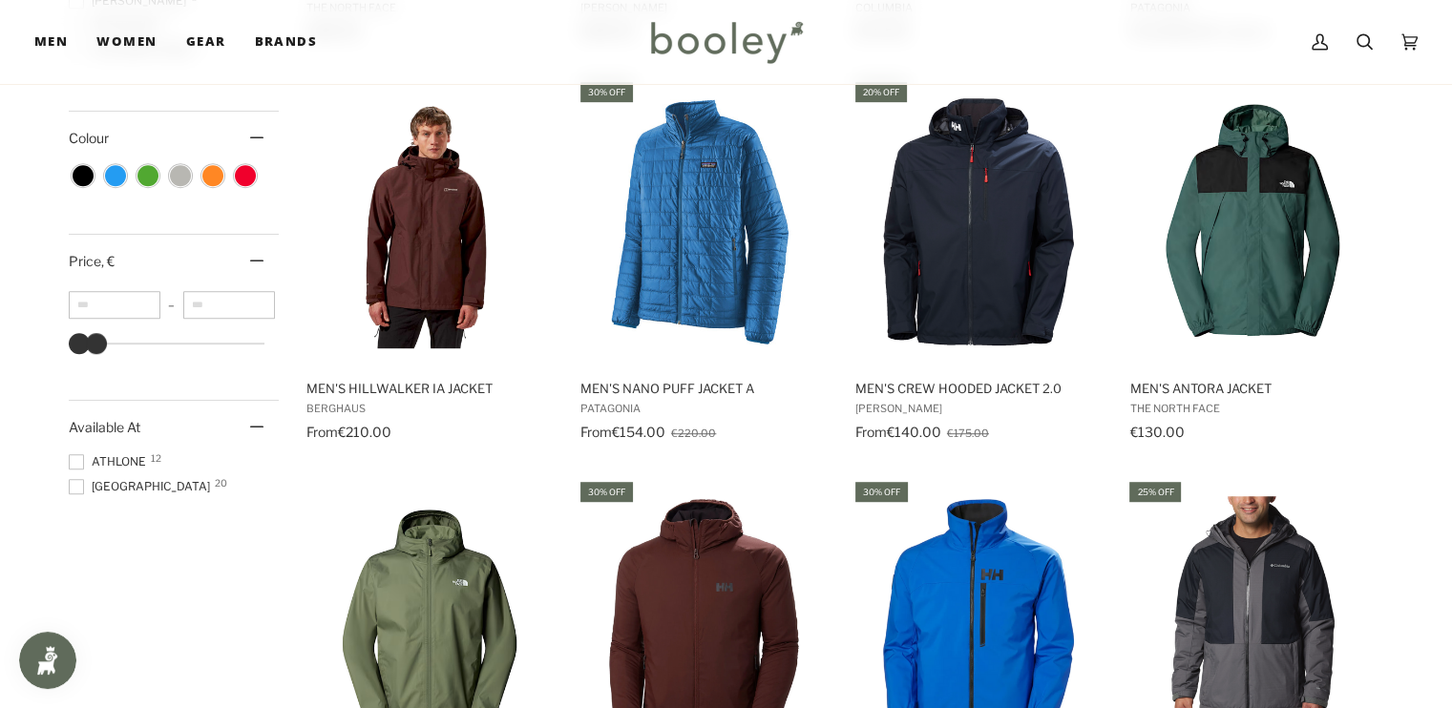
type input "***"
drag, startPoint x: 259, startPoint y: 339, endPoint x: 100, endPoint y: 362, distance: 160.1
click at [100, 362] on ul "** – *** €78 €147 €78 €184 €289 €395 €500" at bounding box center [174, 329] width 210 height 84
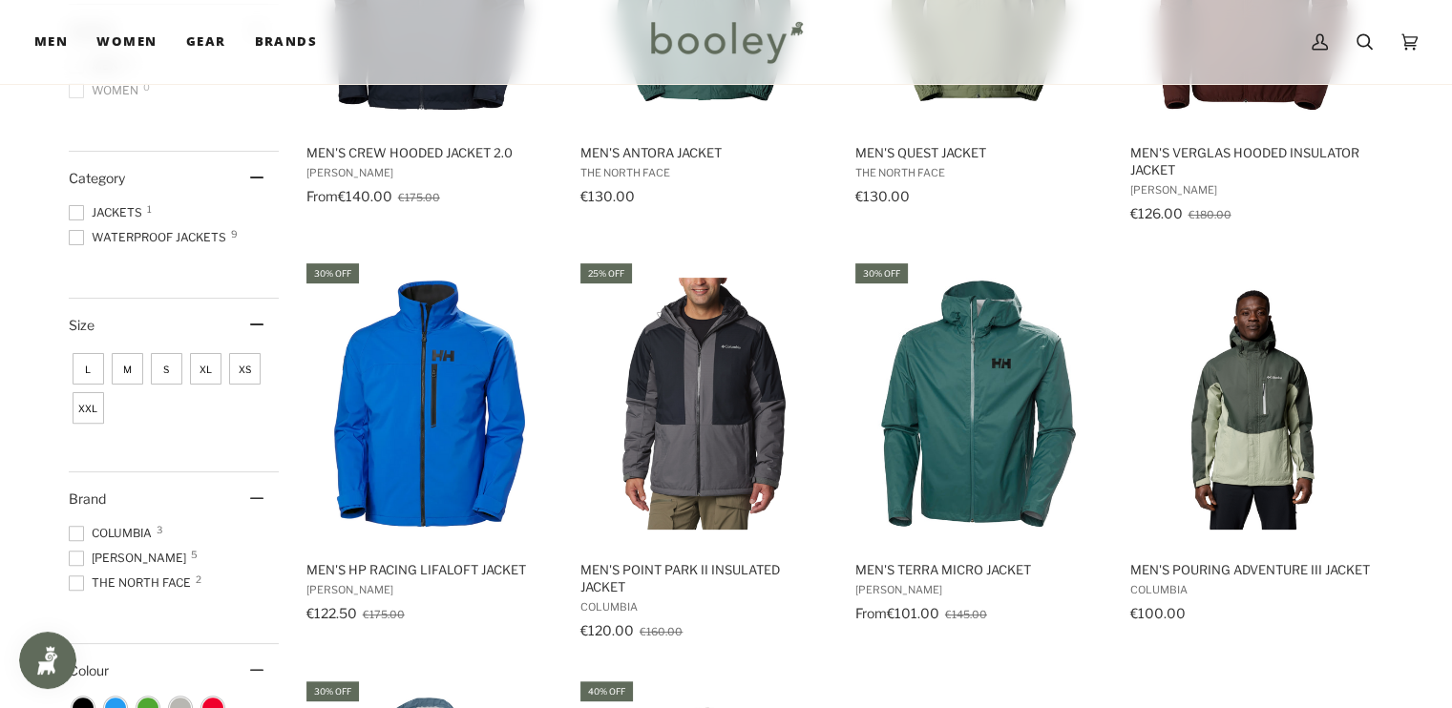
scroll to position [244, 0]
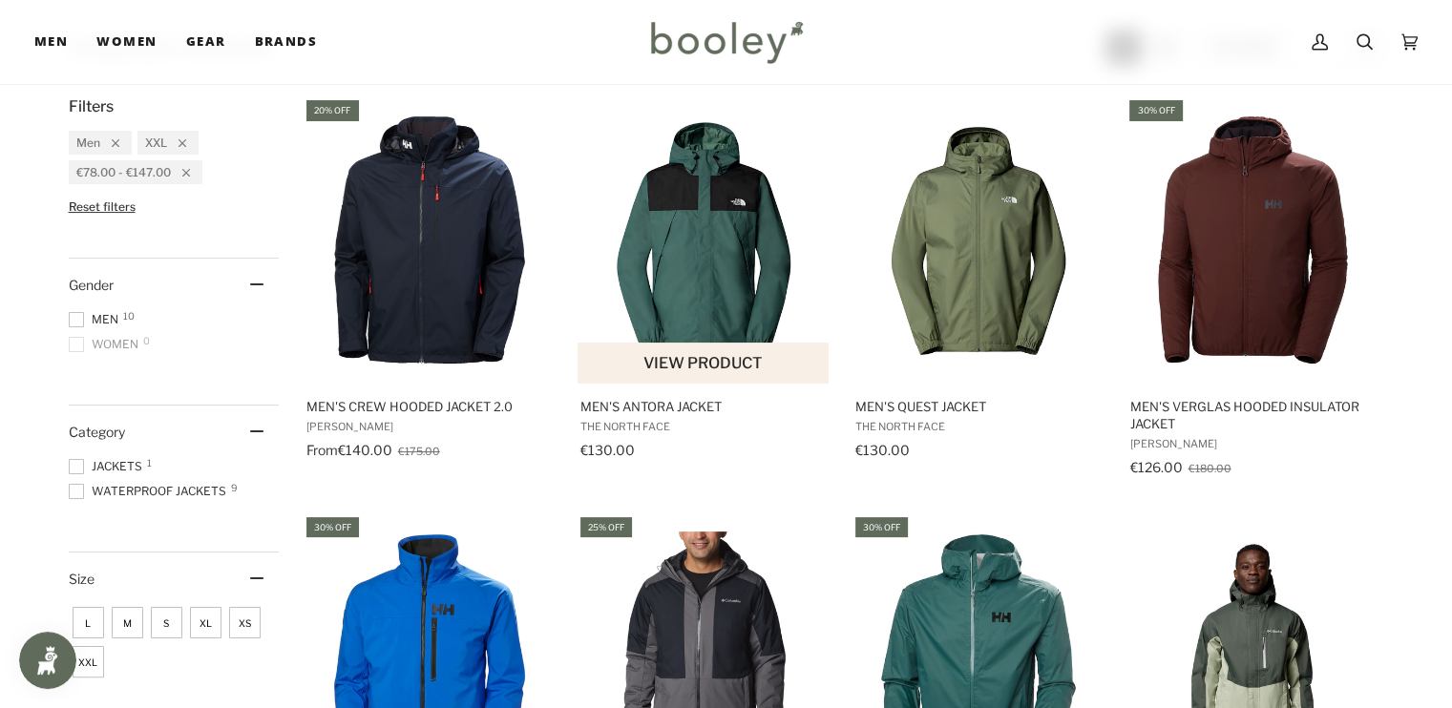
click at [718, 292] on img "Men's Antora Jacket" at bounding box center [703, 240] width 253 height 253
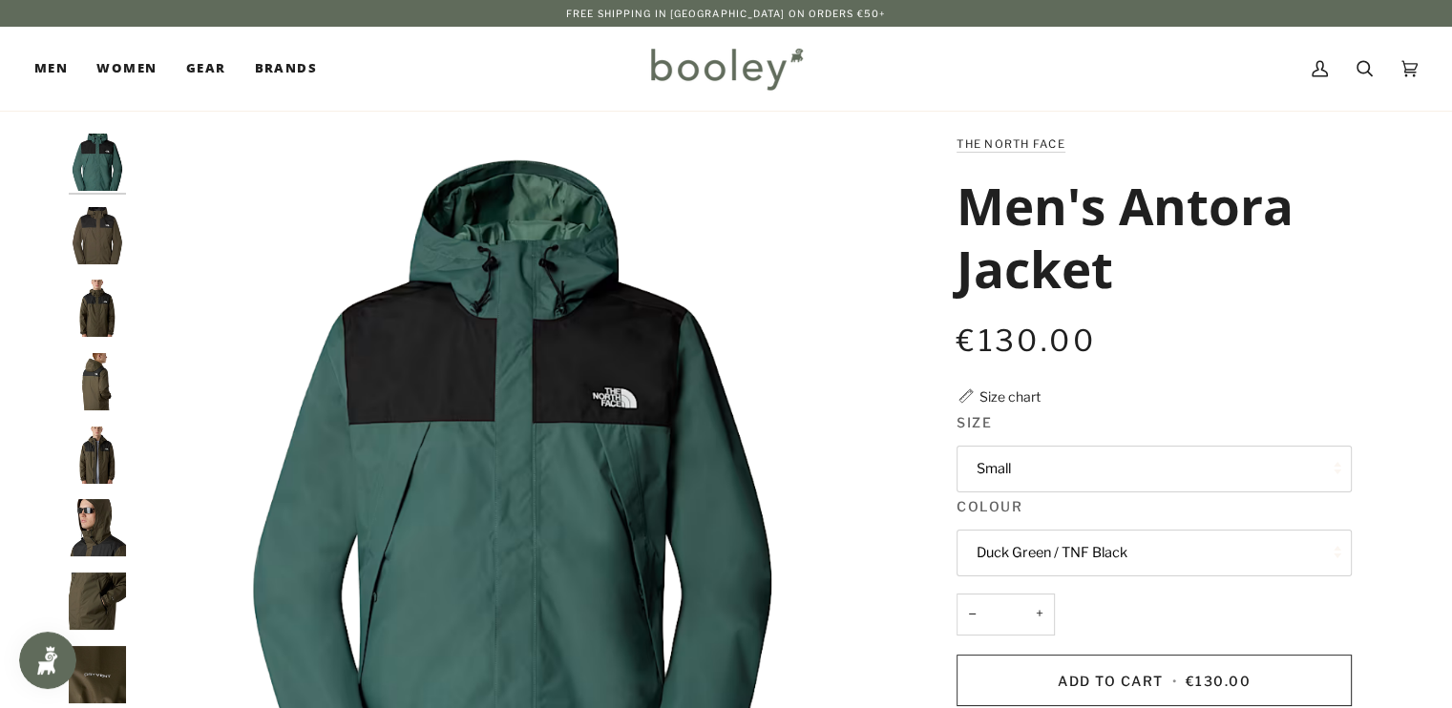
click at [988, 466] on button "Small" at bounding box center [1153, 469] width 395 height 47
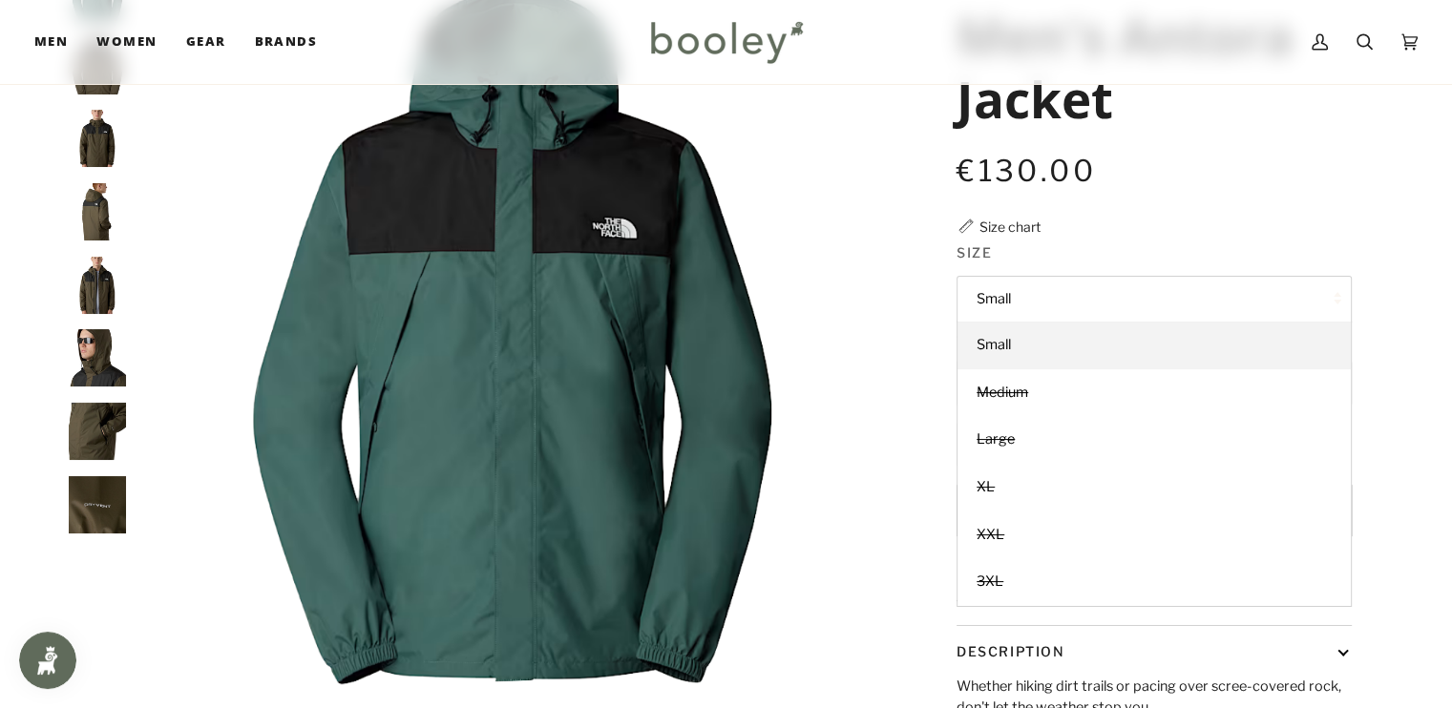
scroll to position [116, 0]
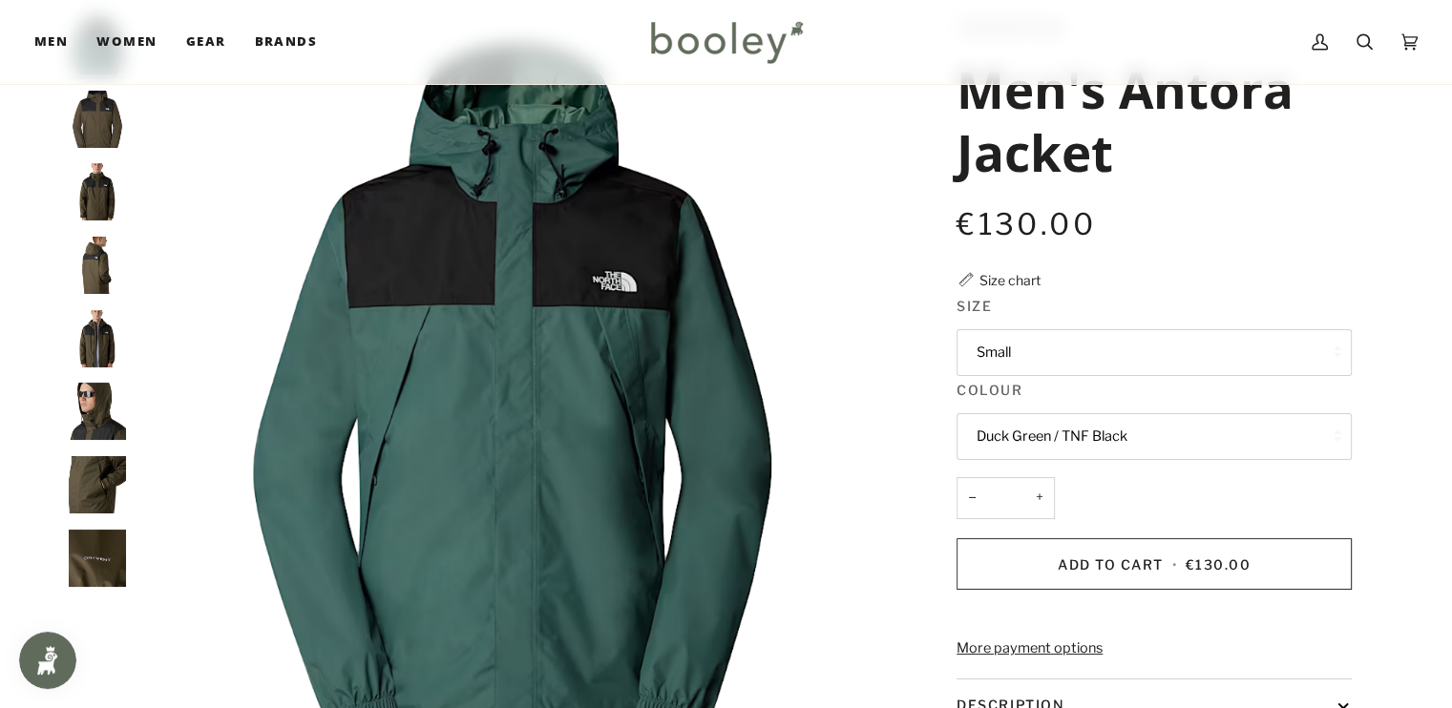
click at [1264, 198] on div "Men's Antora Jacket" at bounding box center [1153, 129] width 395 height 145
